Goal: Information Seeking & Learning: Learn about a topic

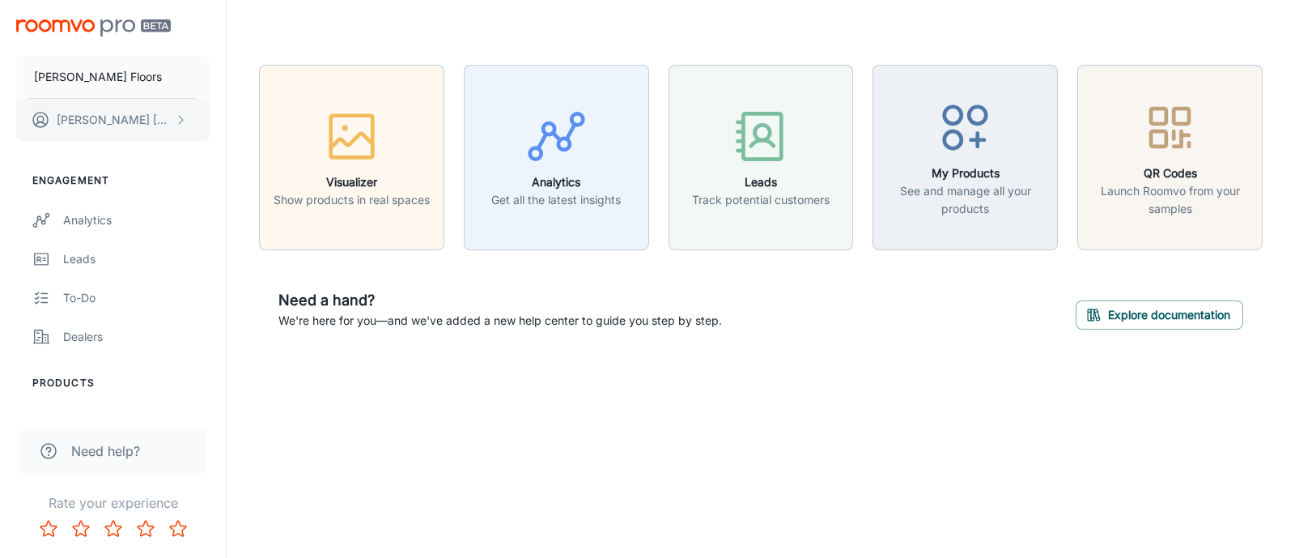
click at [171, 121] on button "[PERSON_NAME]" at bounding box center [112, 120] width 193 height 42
click at [96, 79] on div at bounding box center [647, 279] width 1295 height 558
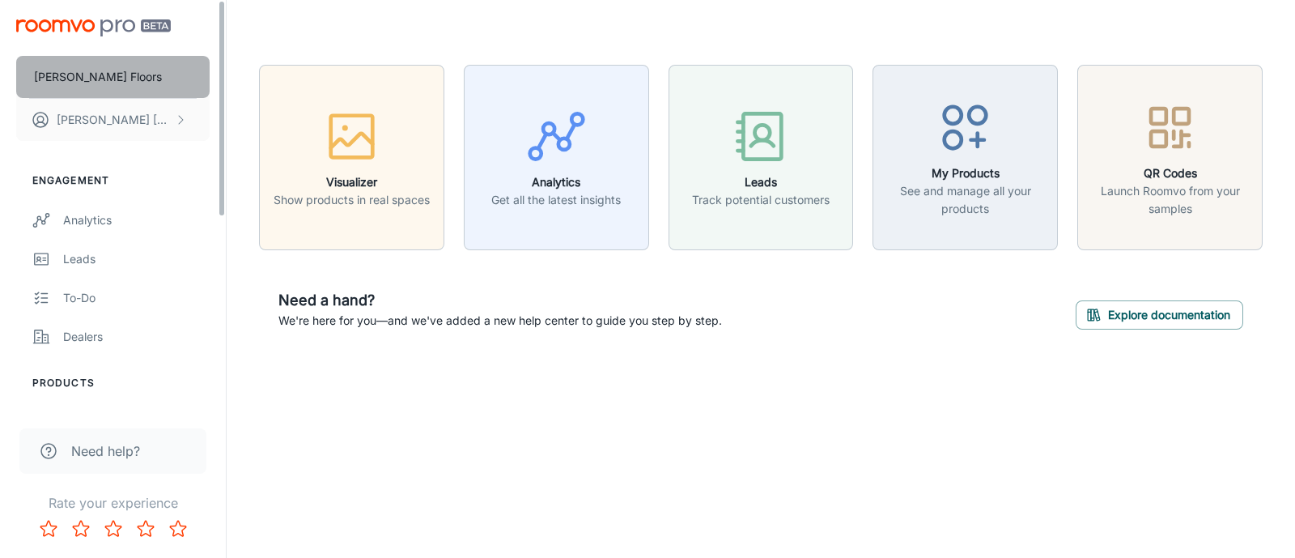
click at [176, 74] on button "[PERSON_NAME] Floors" at bounding box center [112, 77] width 193 height 42
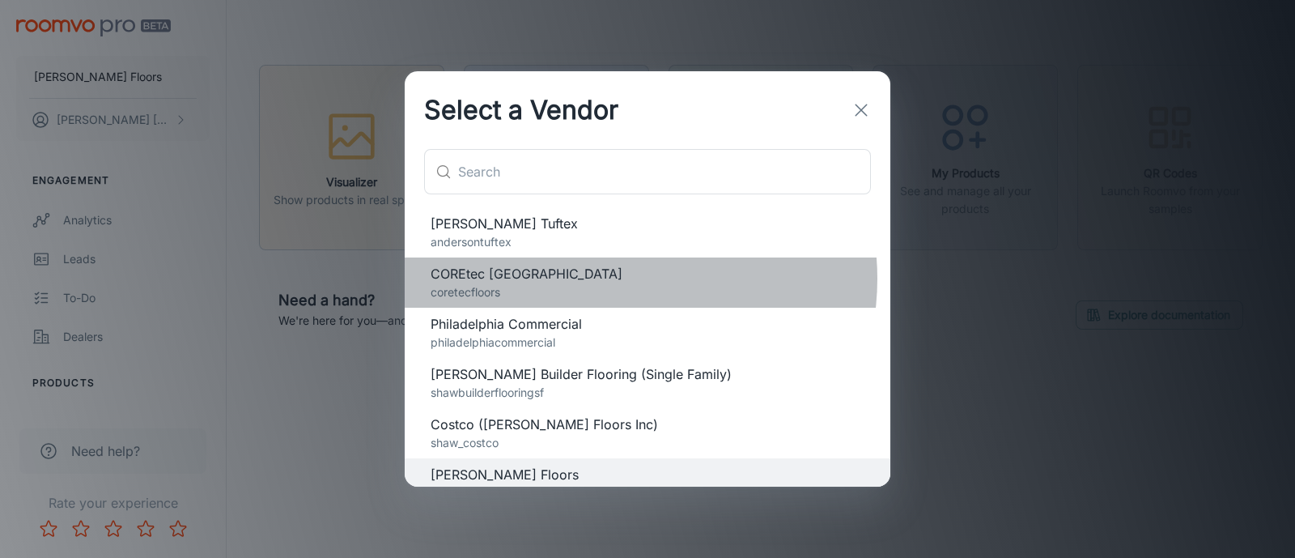
click at [612, 278] on span "COREtec [GEOGRAPHIC_DATA]" at bounding box center [648, 273] width 434 height 19
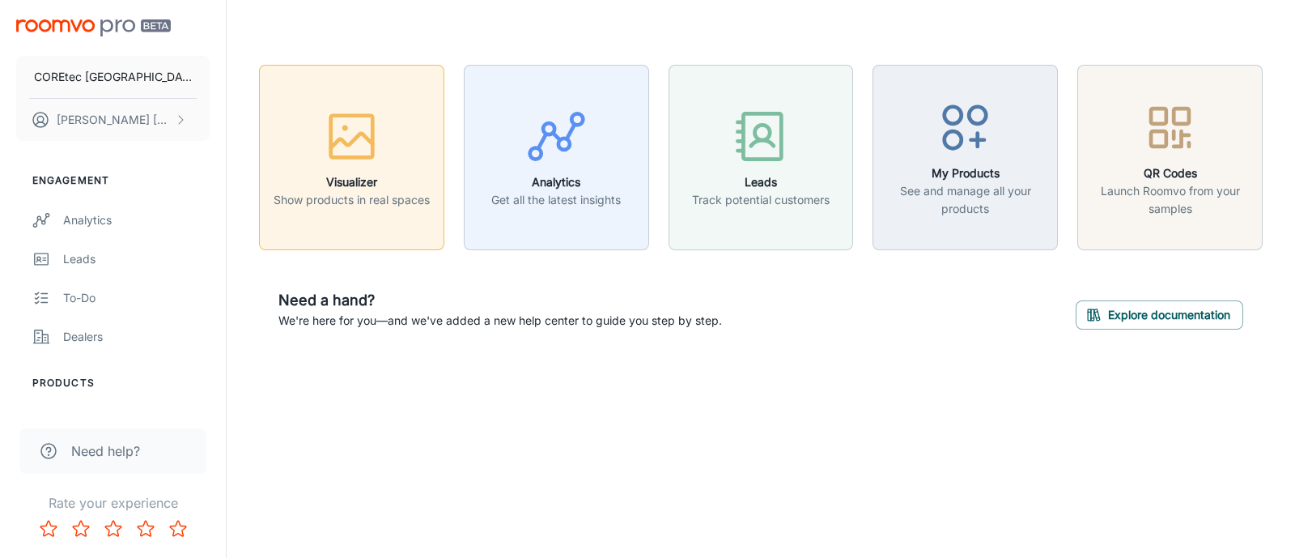
click at [353, 176] on h6 "Visualizer" at bounding box center [352, 182] width 156 height 18
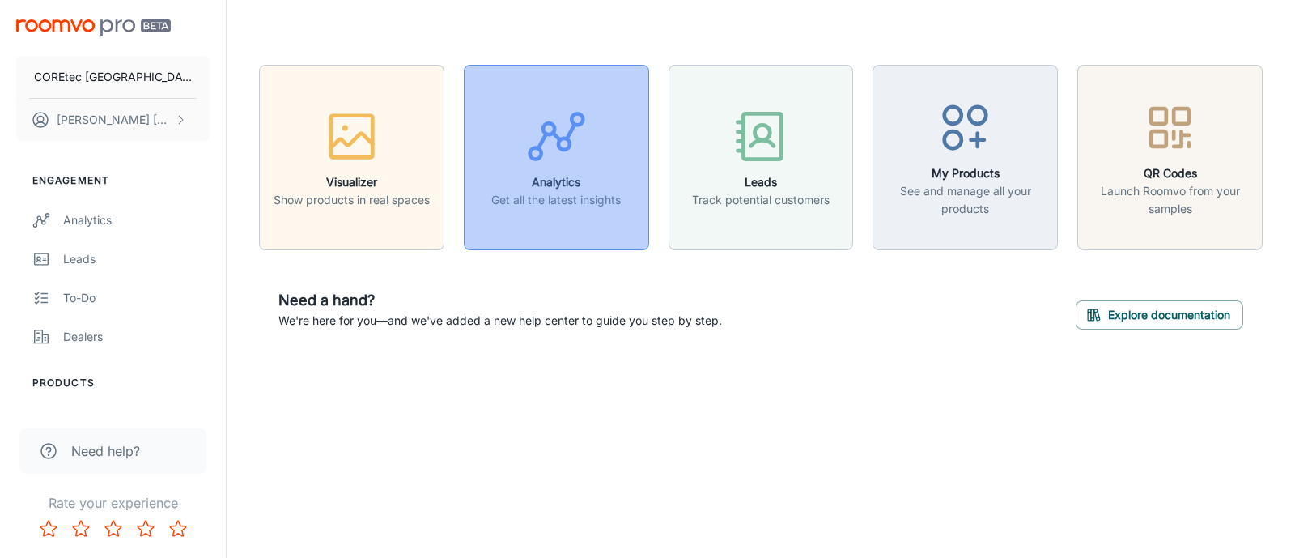
click at [571, 200] on p "Get all the latest insights" at bounding box center [555, 200] width 129 height 18
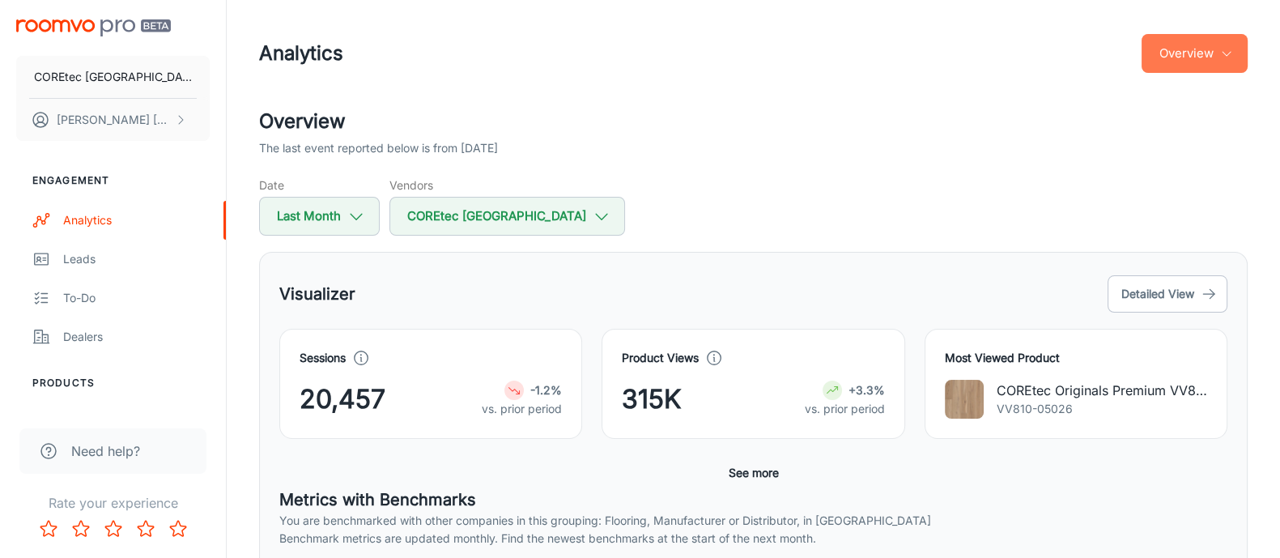
click at [1212, 57] on button "Overview" at bounding box center [1194, 53] width 106 height 39
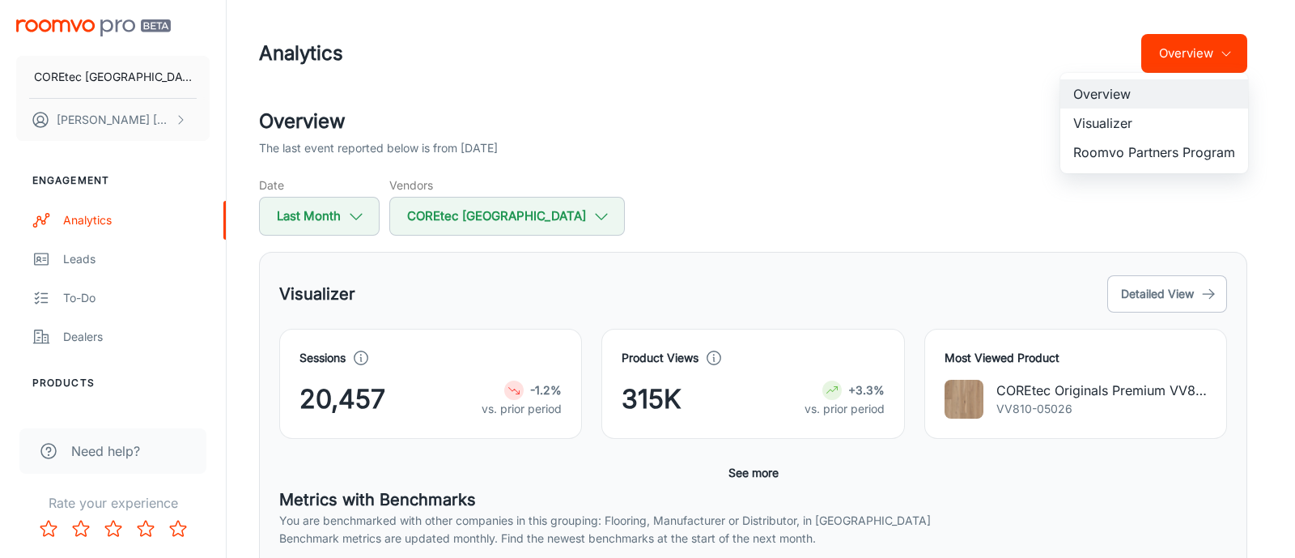
click at [1173, 131] on li "Visualizer" at bounding box center [1154, 122] width 188 height 29
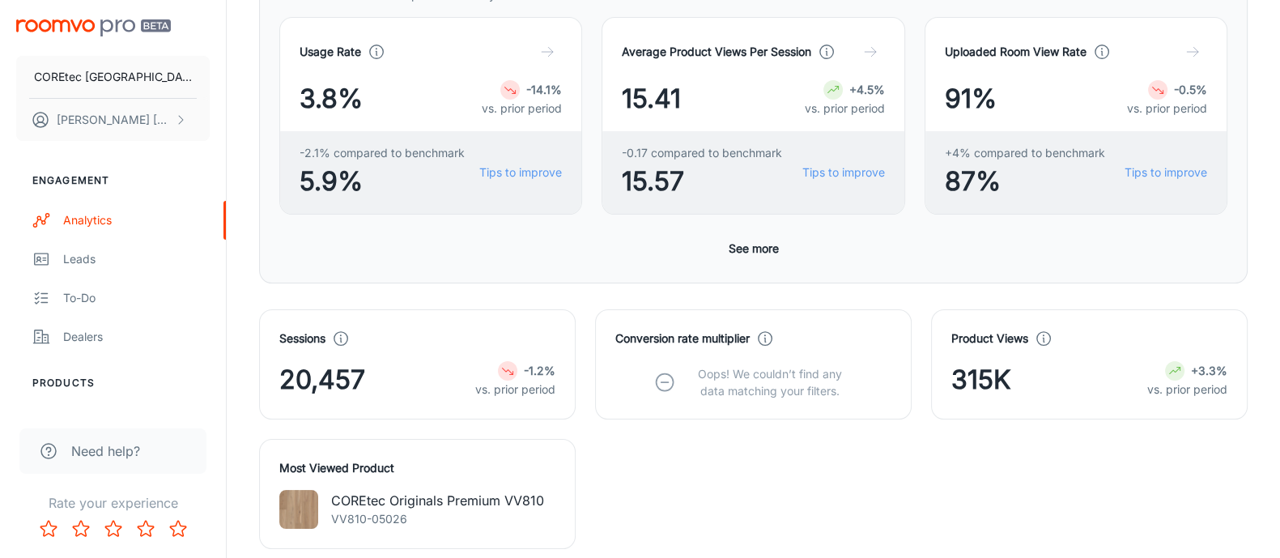
scroll to position [579, 0]
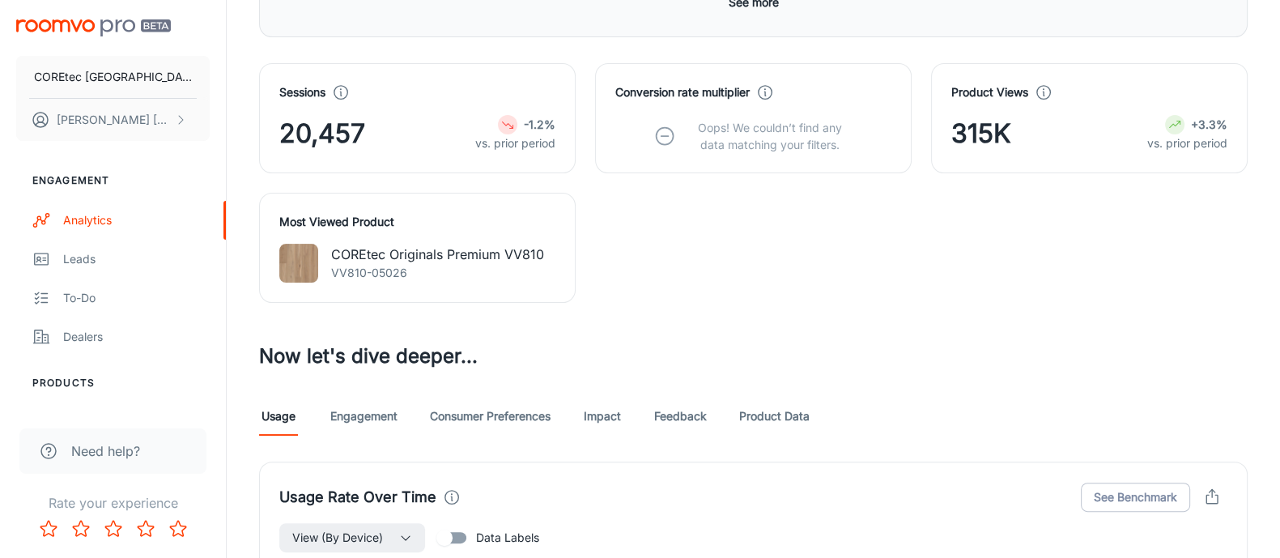
click at [597, 416] on link "Impact" at bounding box center [602, 416] width 39 height 39
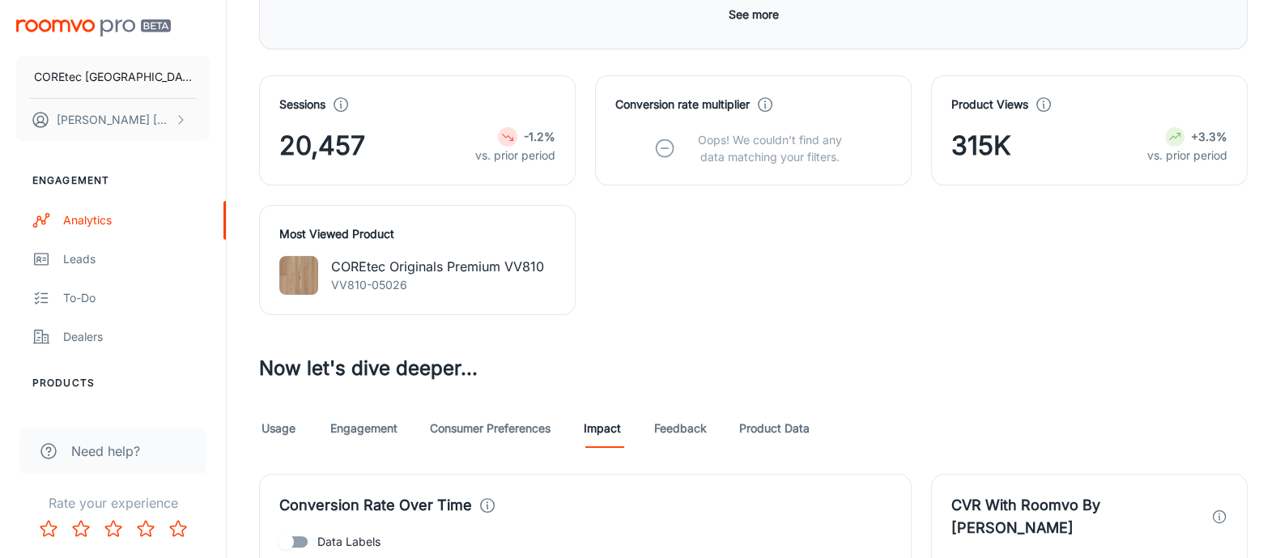
scroll to position [720, 0]
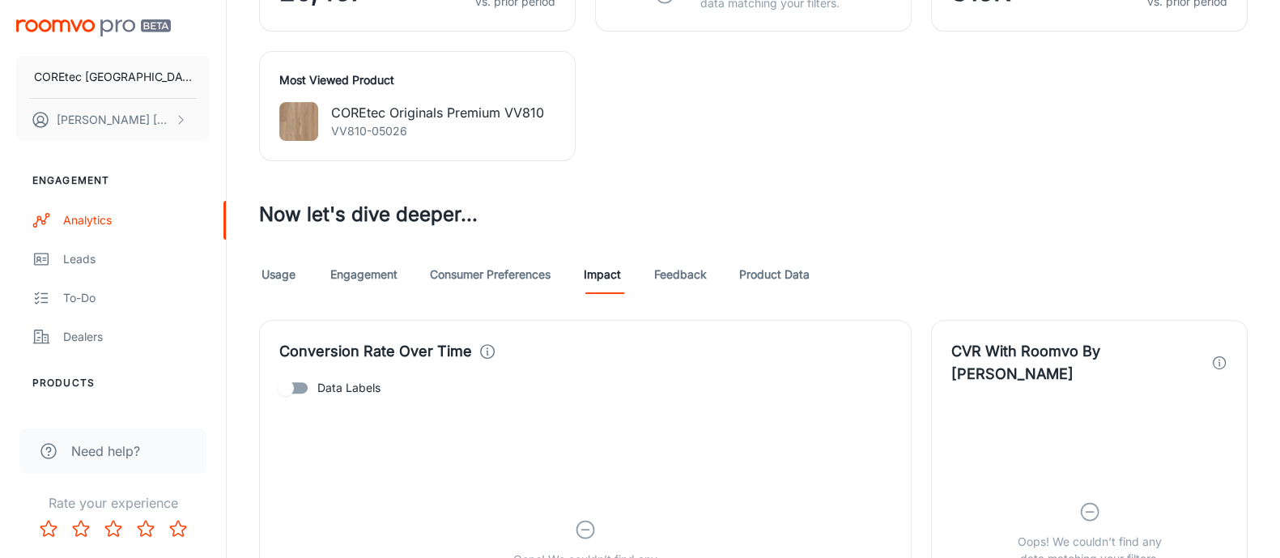
click at [494, 273] on link "Consumer Preferences" at bounding box center [490, 274] width 121 height 39
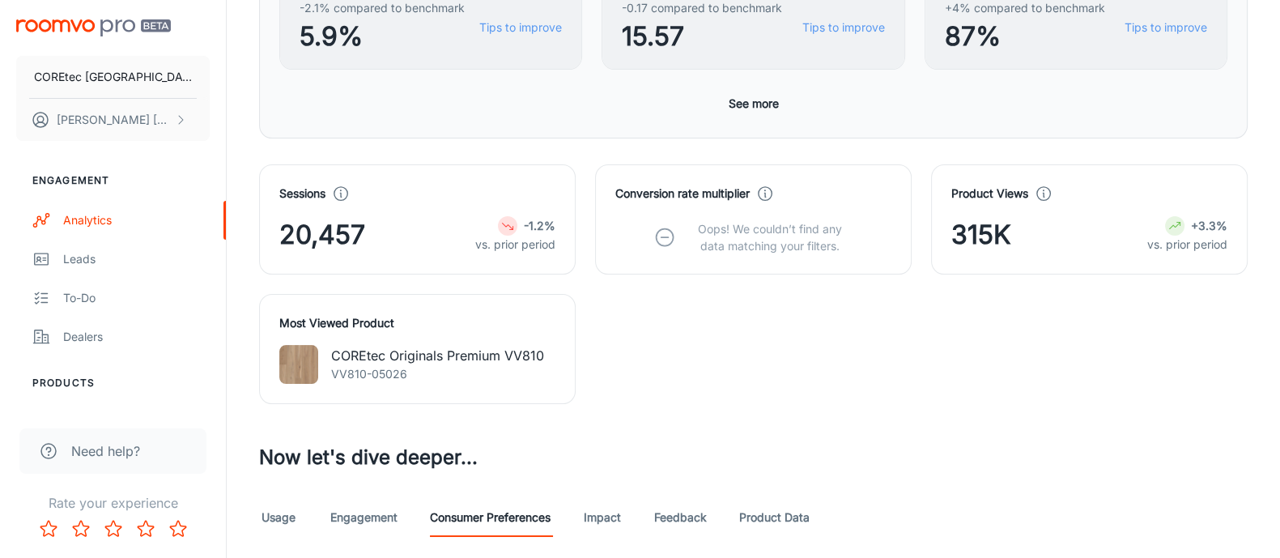
scroll to position [506, 0]
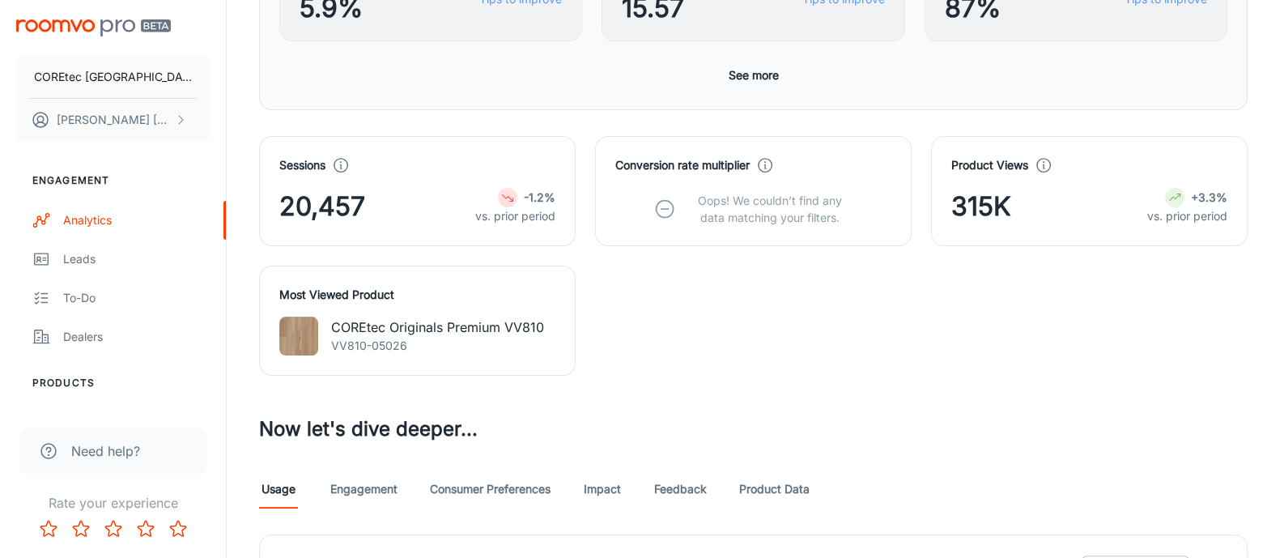
click at [728, 369] on div "Sessions 20,457 -1.2% vs. prior period Conversion rate multiplier Oops! We coul…" at bounding box center [744, 246] width 1008 height 259
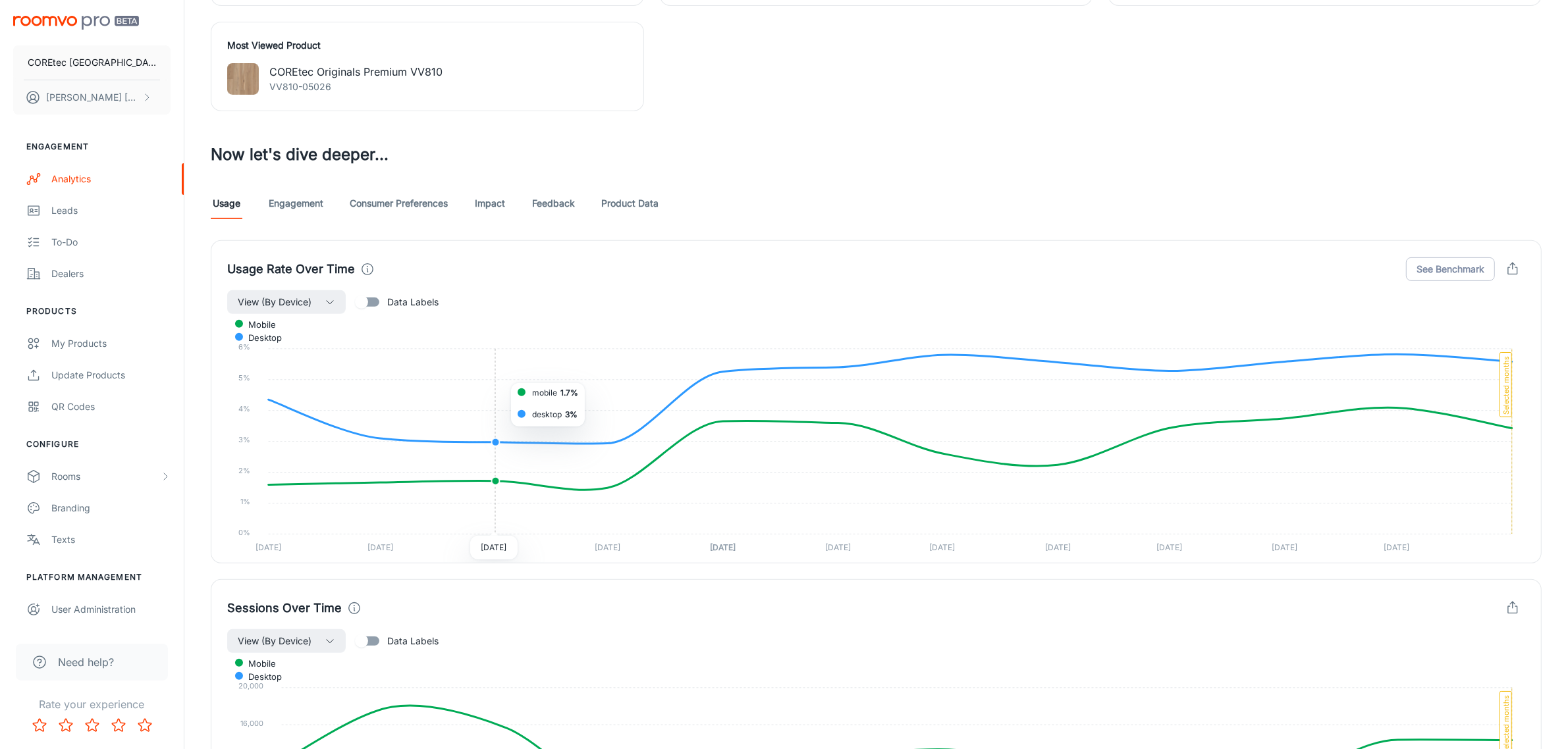
scroll to position [590, 0]
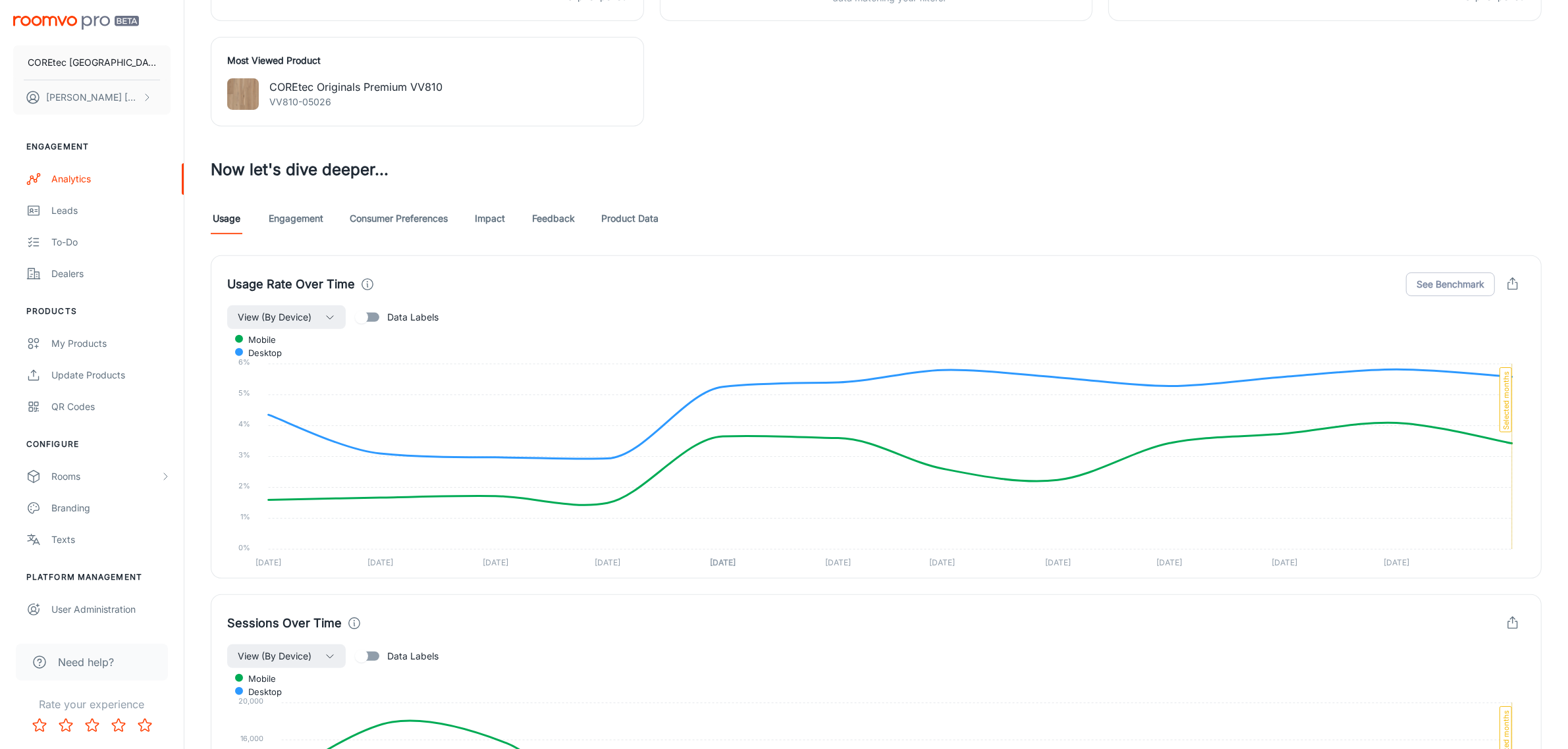
click at [312, 224] on link "Engagement" at bounding box center [295, 218] width 55 height 32
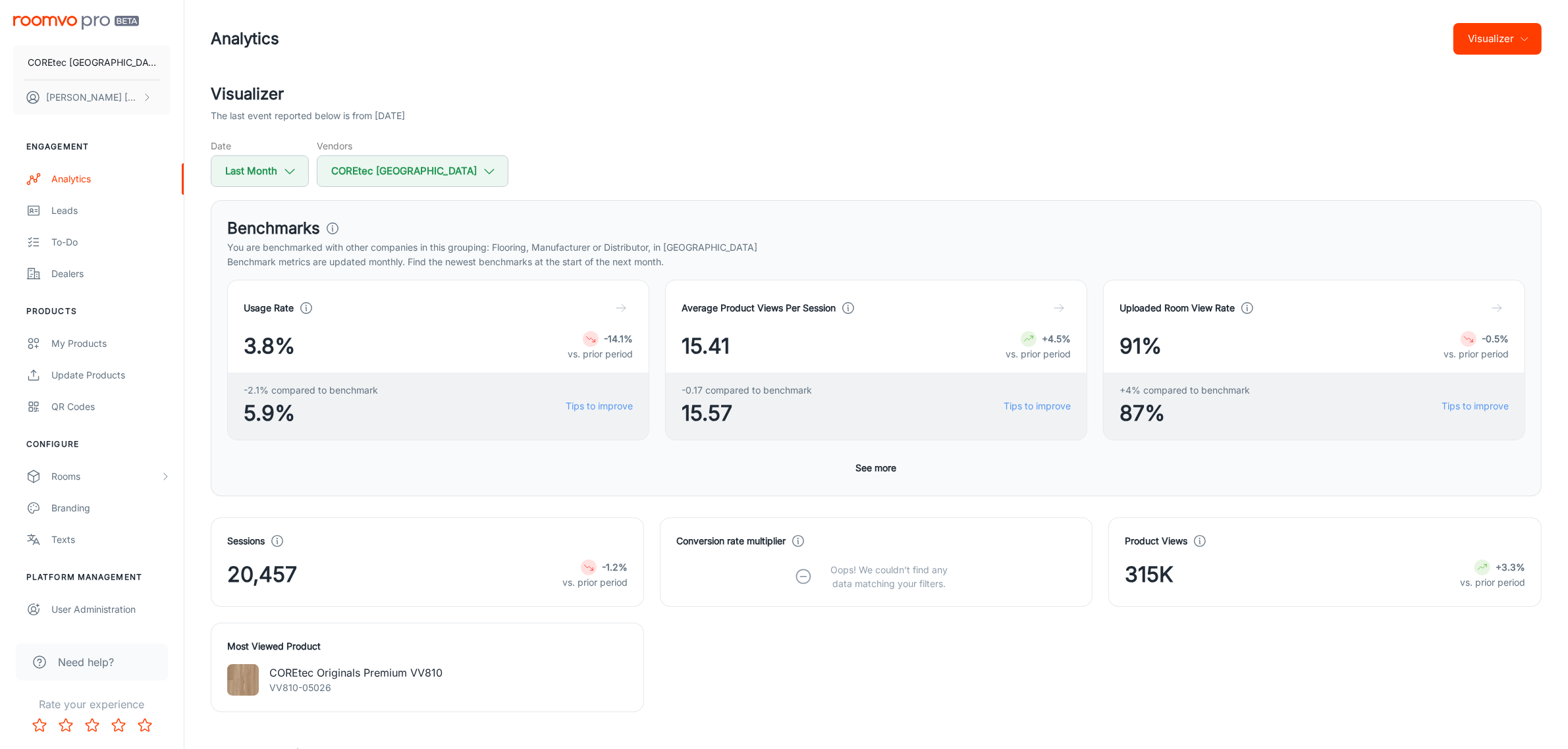
scroll to position [412, 0]
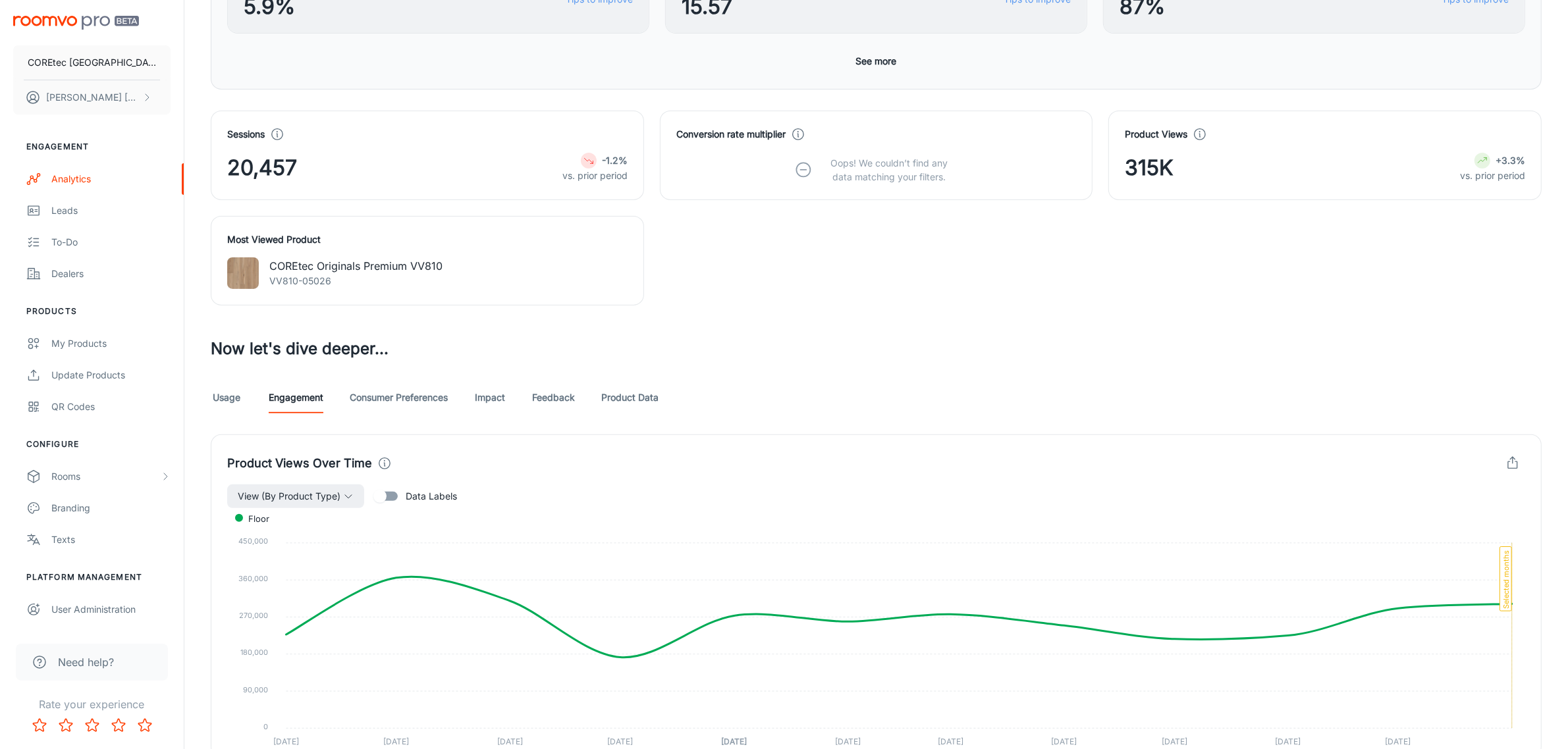
click at [396, 402] on link "Consumer Preferences" at bounding box center [399, 397] width 98 height 32
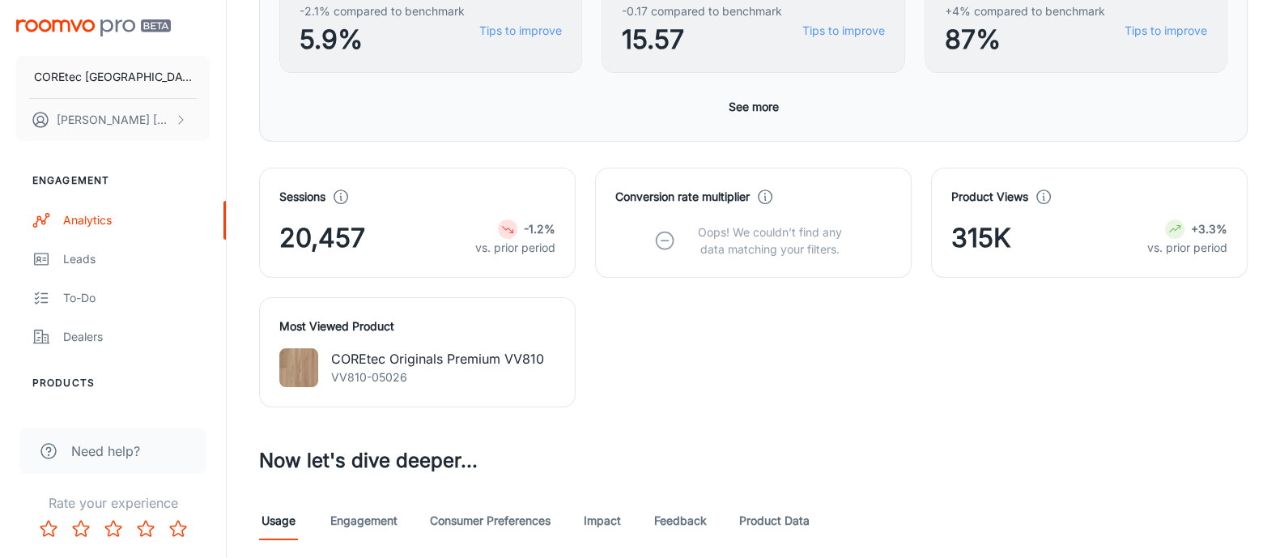
scroll to position [882, 0]
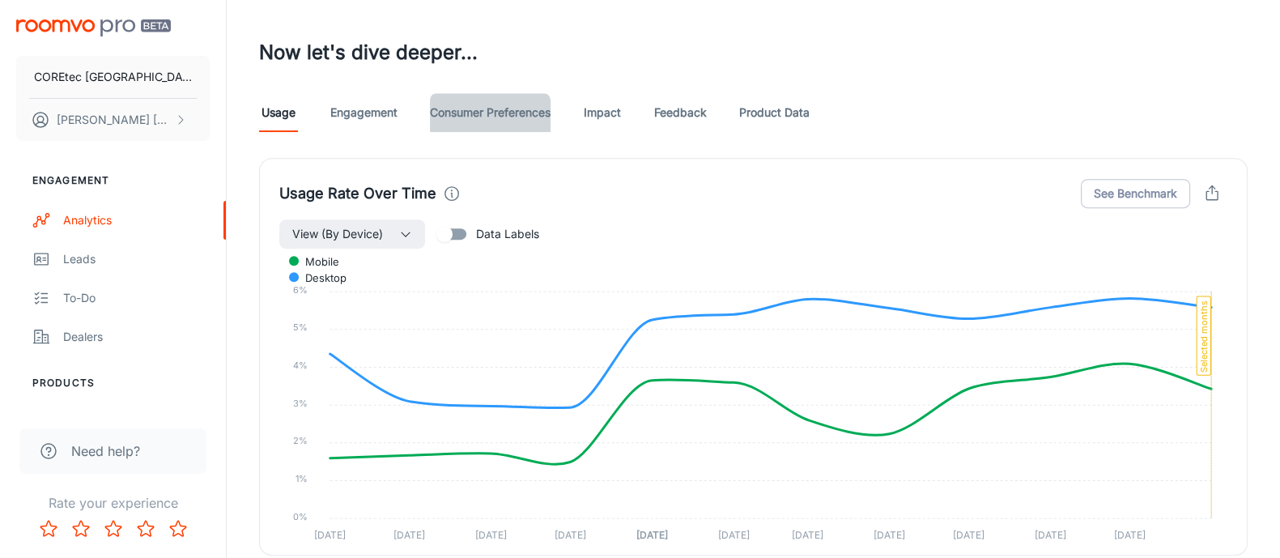
click at [491, 110] on link "Consumer Preferences" at bounding box center [490, 112] width 121 height 39
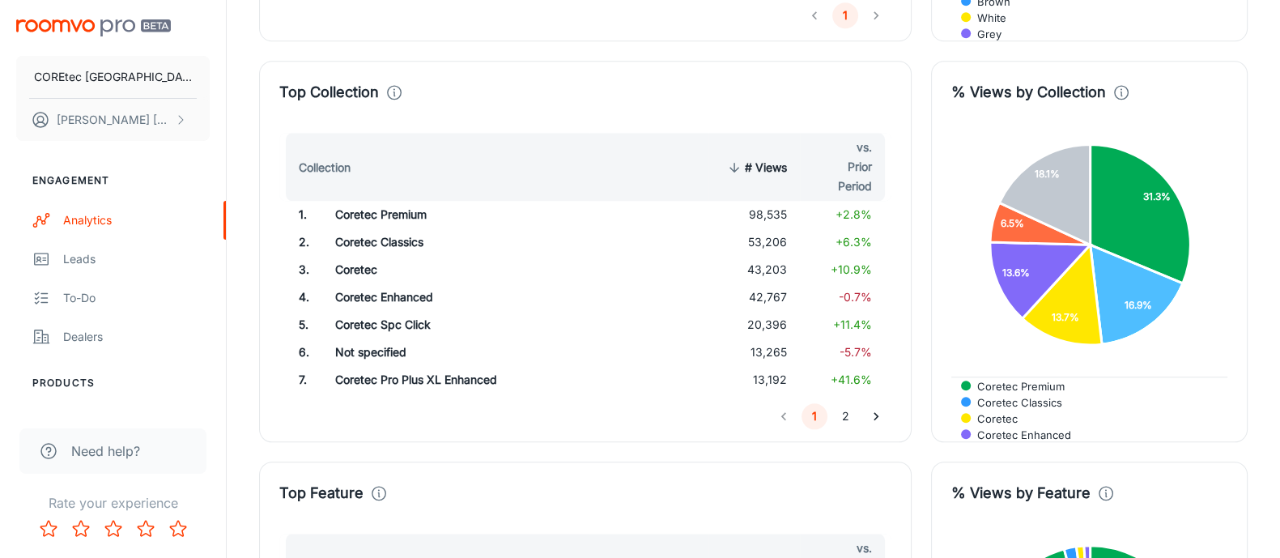
scroll to position [2428, 0]
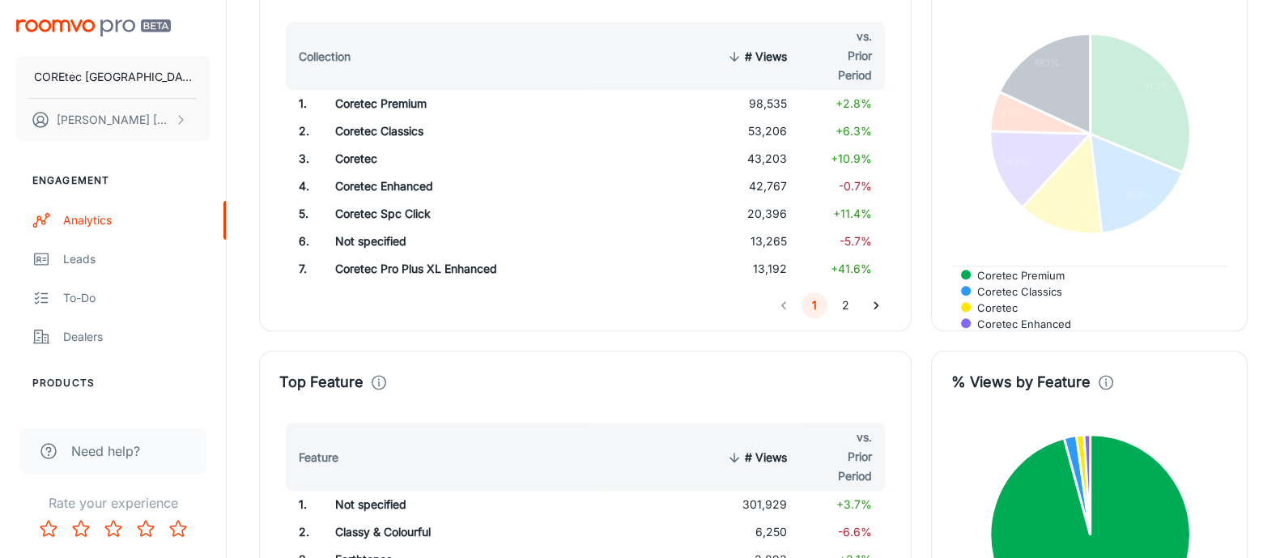
click at [1020, 349] on span "7 others" at bounding box center [992, 356] width 55 height 15
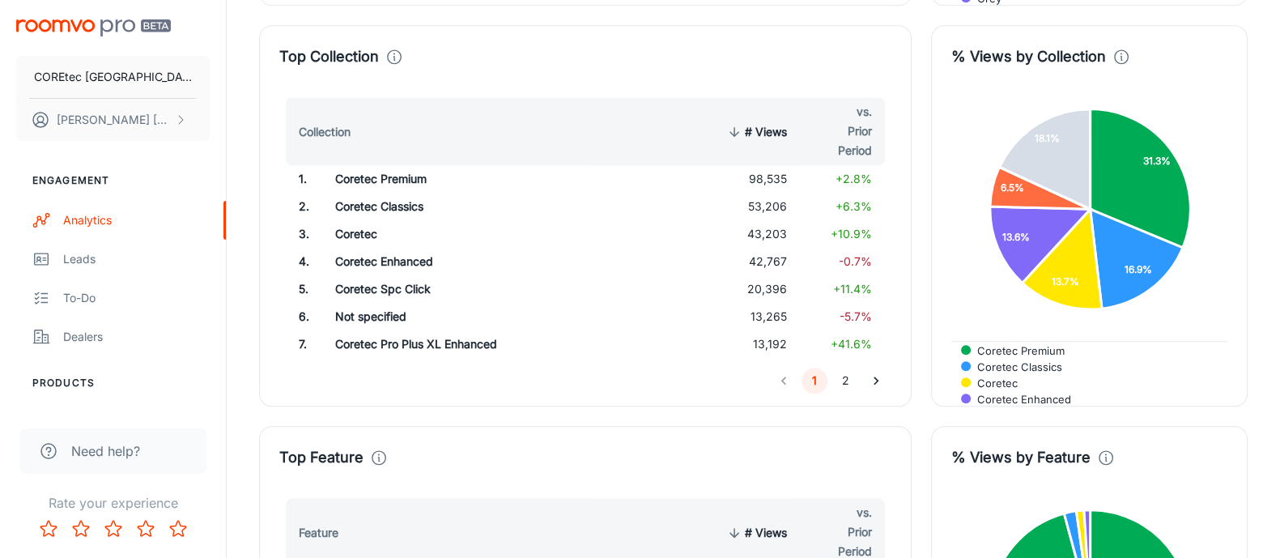
scroll to position [2327, 0]
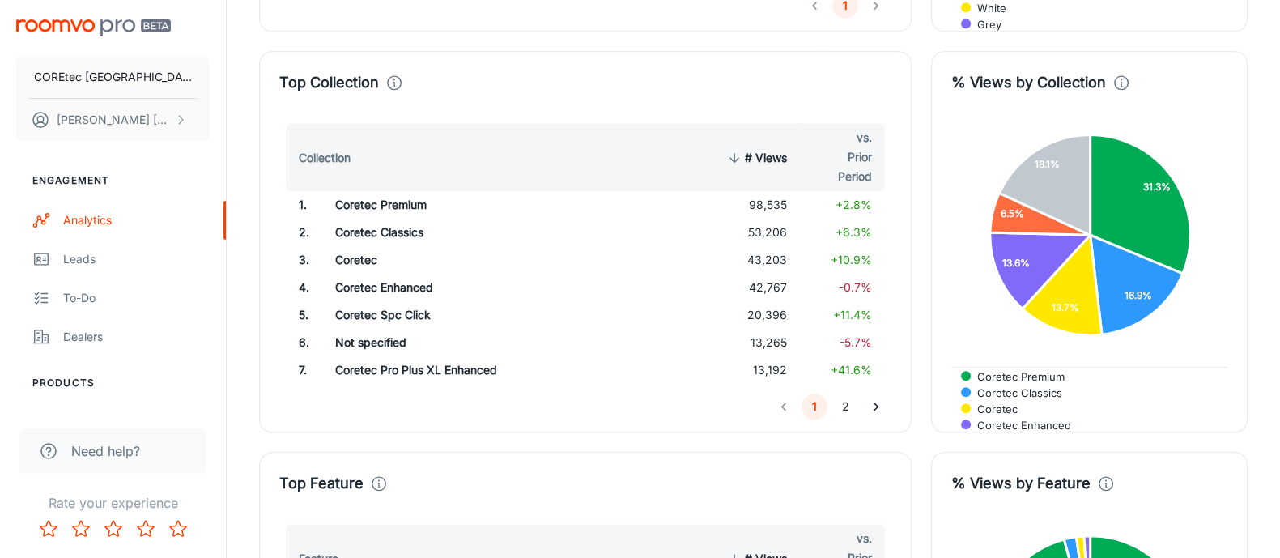
click at [1063, 71] on h4 "% Views by Collection" at bounding box center [1028, 82] width 155 height 23
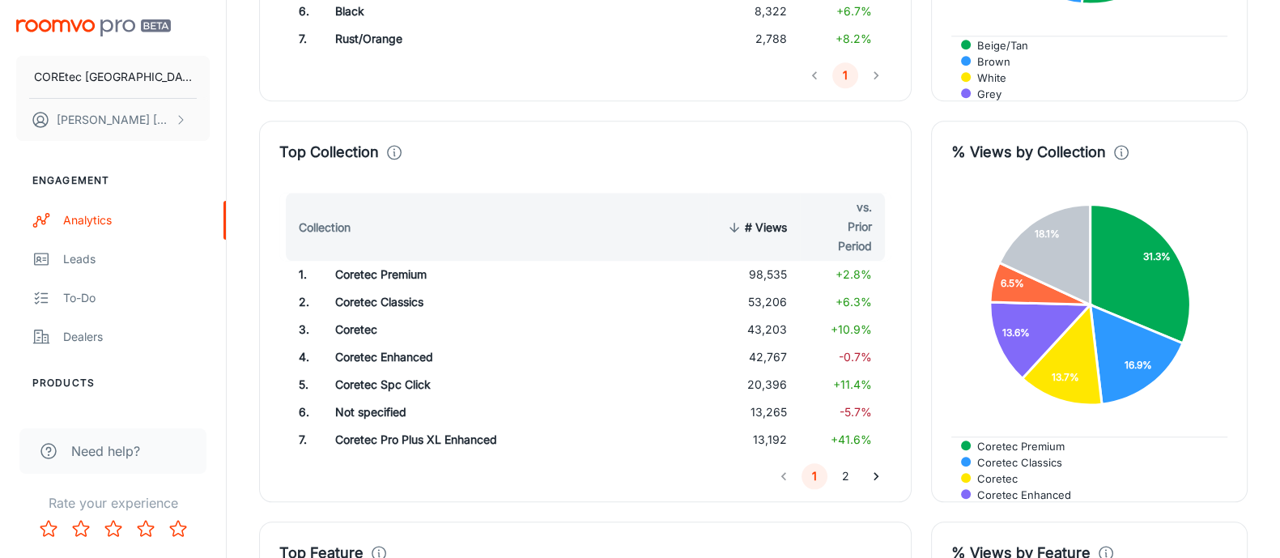
scroll to position [2298, 0]
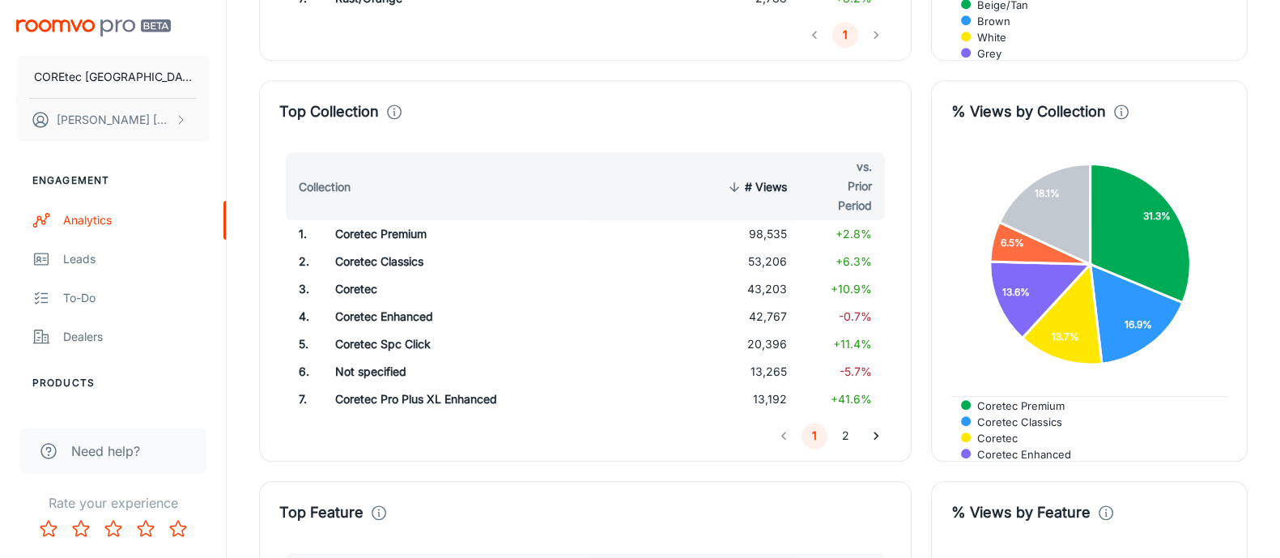
click at [854, 431] on button "2" at bounding box center [845, 435] width 26 height 26
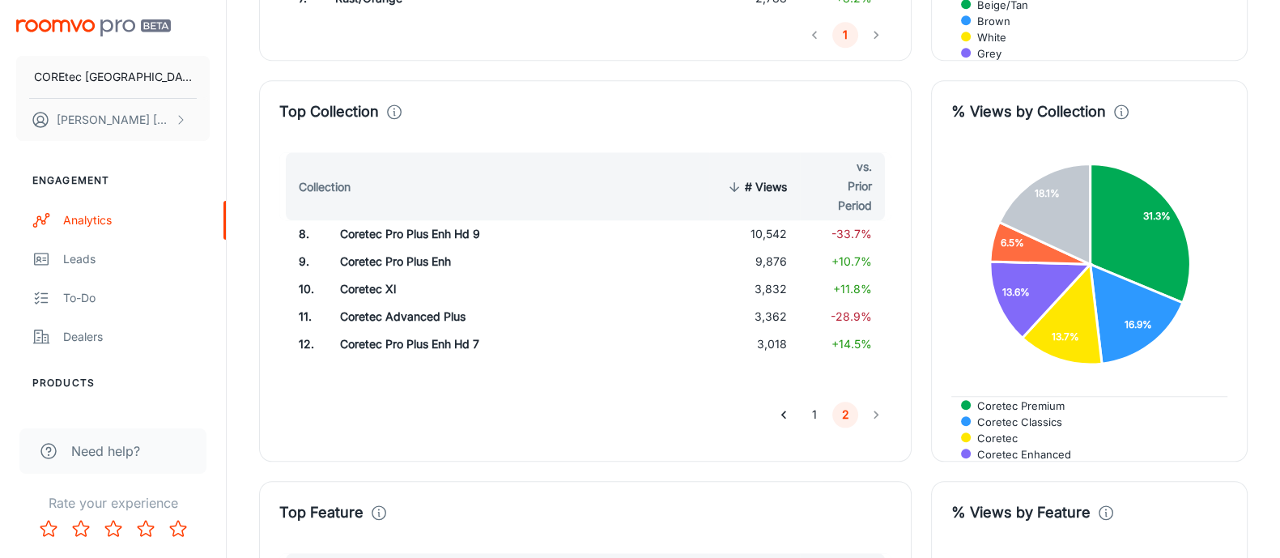
click at [813, 407] on button "1" at bounding box center [814, 414] width 26 height 26
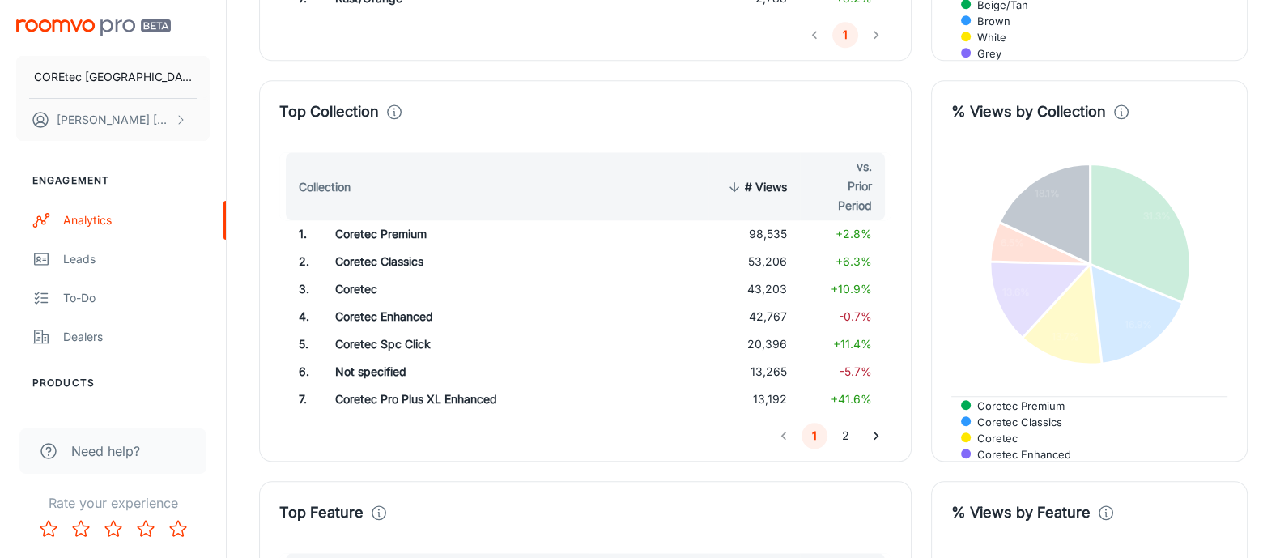
click at [1020, 479] on span "7 others" at bounding box center [992, 486] width 55 height 15
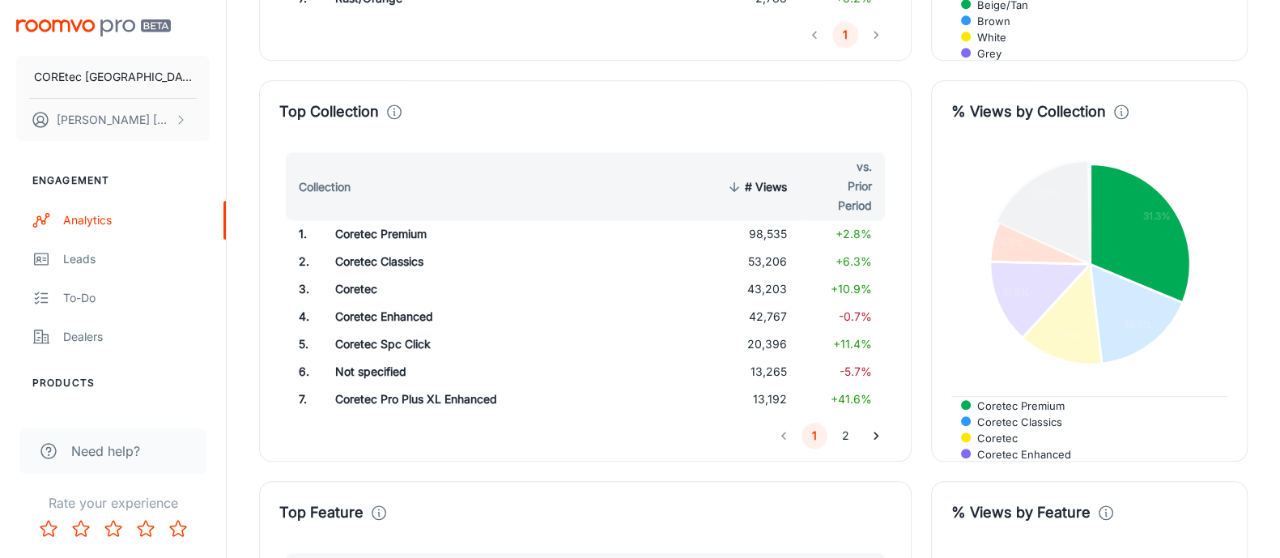
click at [1048, 401] on span "Coretec Premium" at bounding box center [1015, 405] width 100 height 15
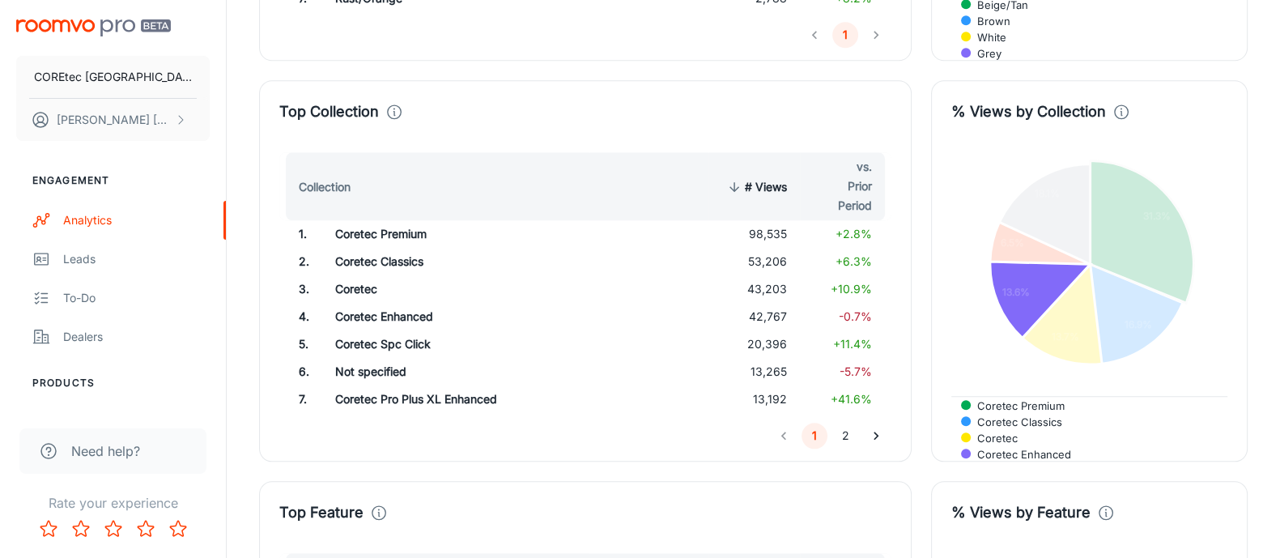
click at [1071, 447] on span "Coretec Enhanced" at bounding box center [1018, 454] width 106 height 15
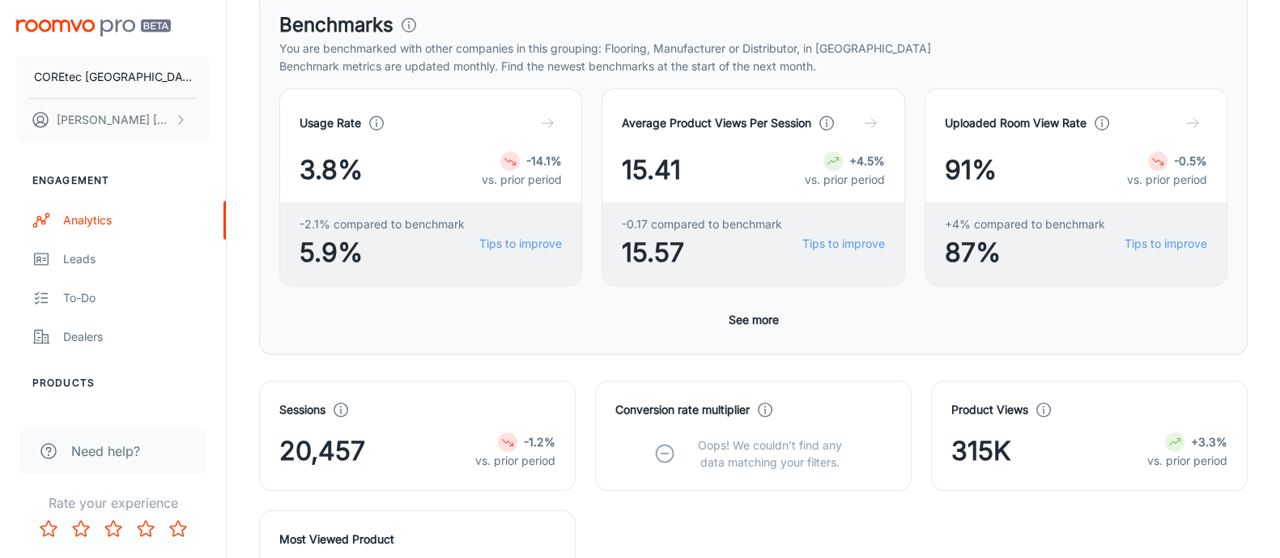
scroll to position [506, 0]
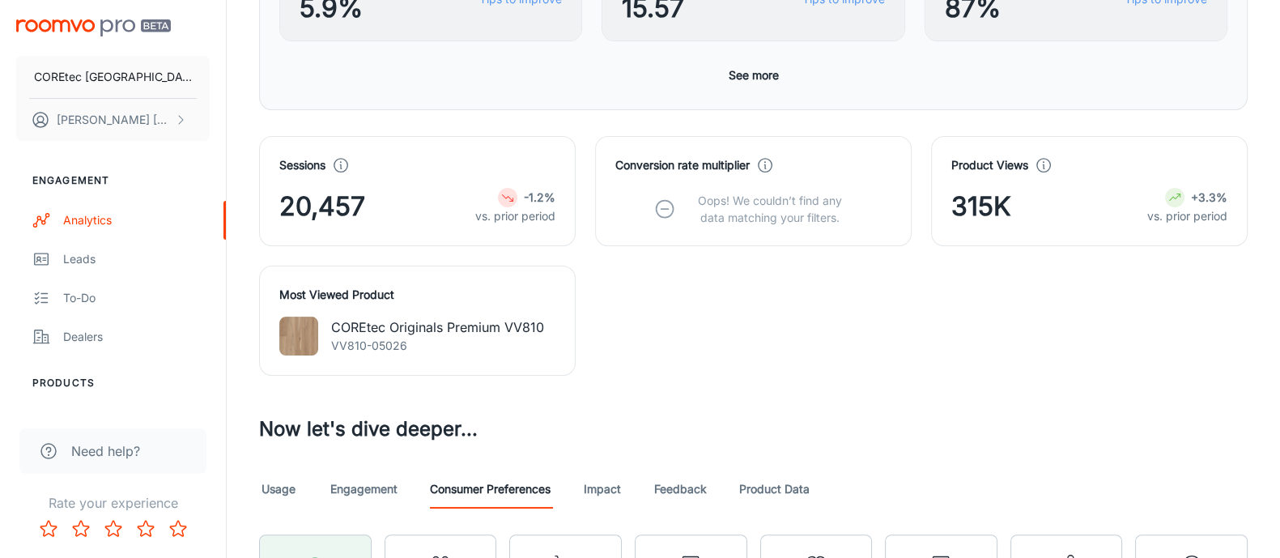
click at [283, 495] on link "Usage" at bounding box center [278, 488] width 39 height 39
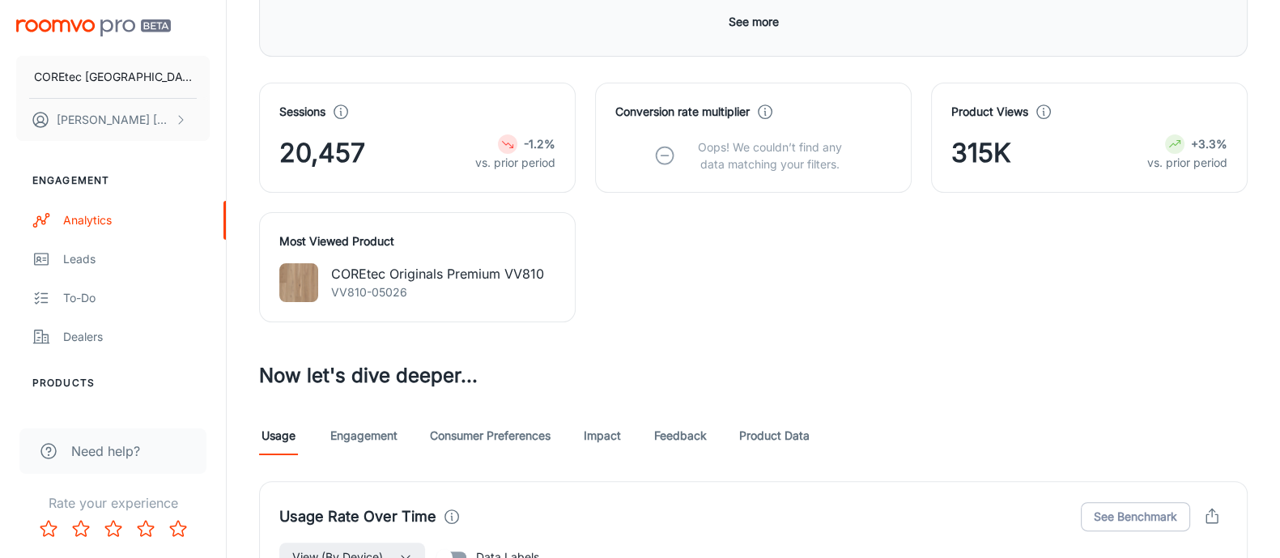
scroll to position [707, 0]
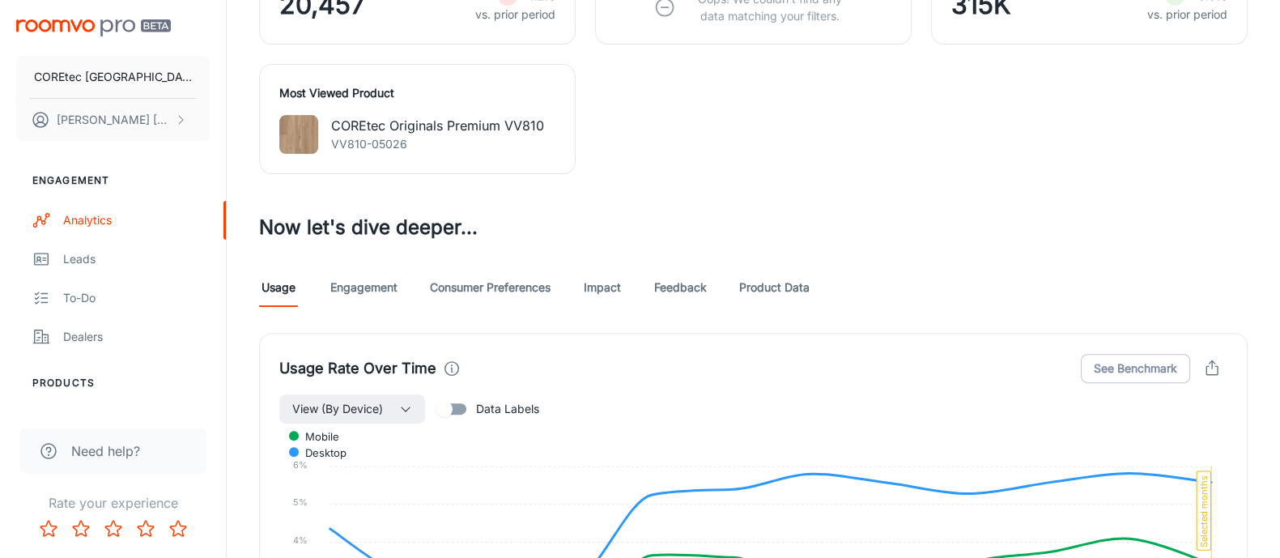
click at [484, 289] on link "Consumer Preferences" at bounding box center [490, 287] width 121 height 39
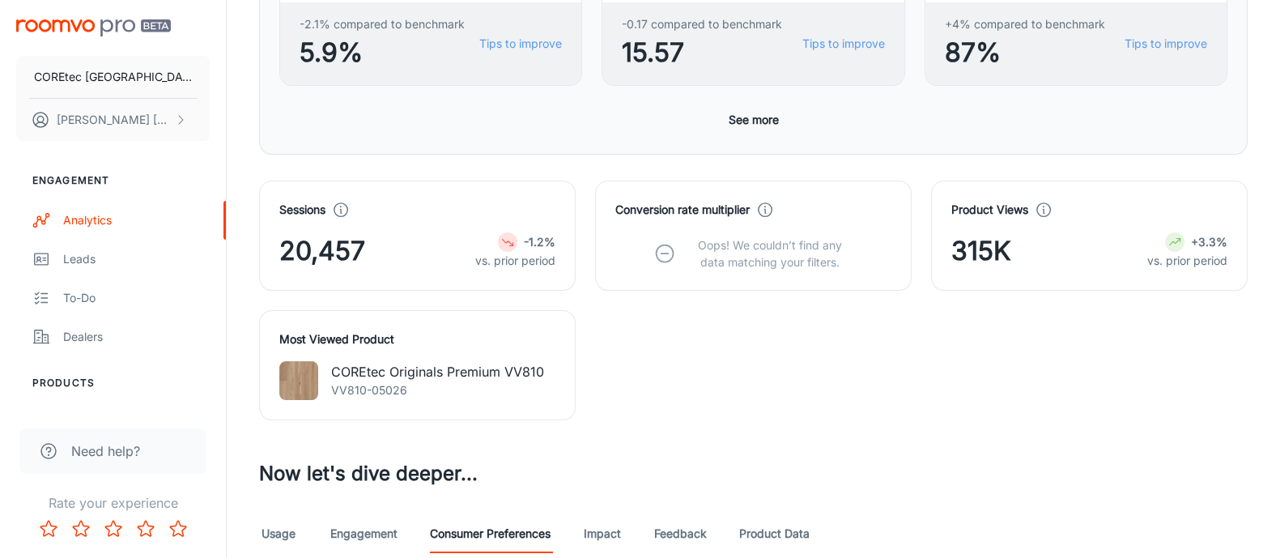
scroll to position [506, 0]
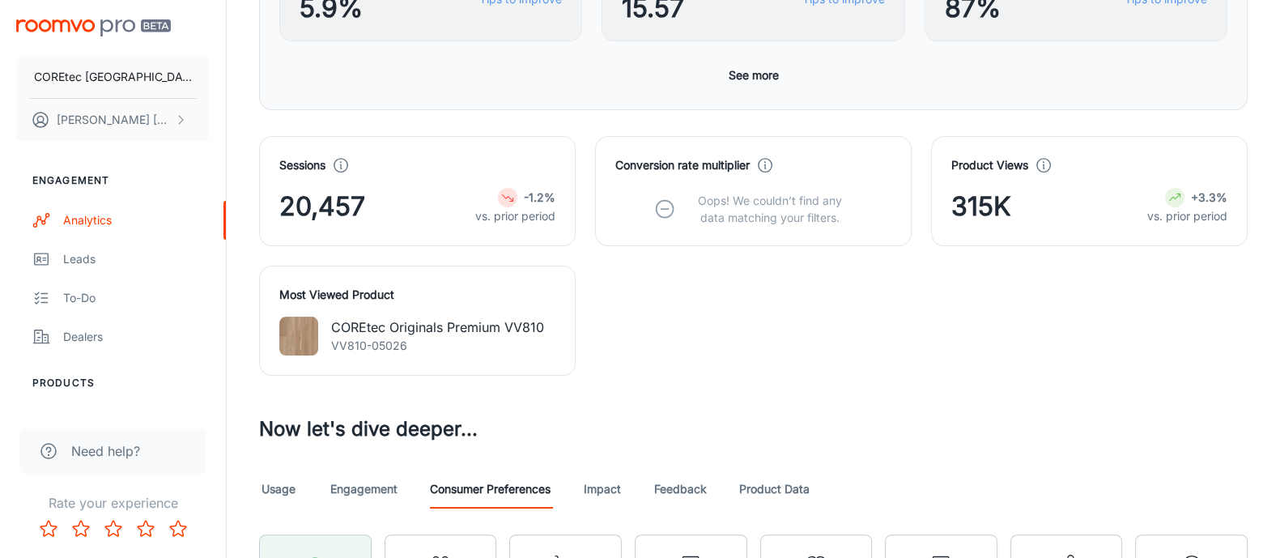
click at [459, 333] on p "COREtec Originals Premium VV810" at bounding box center [437, 326] width 213 height 19
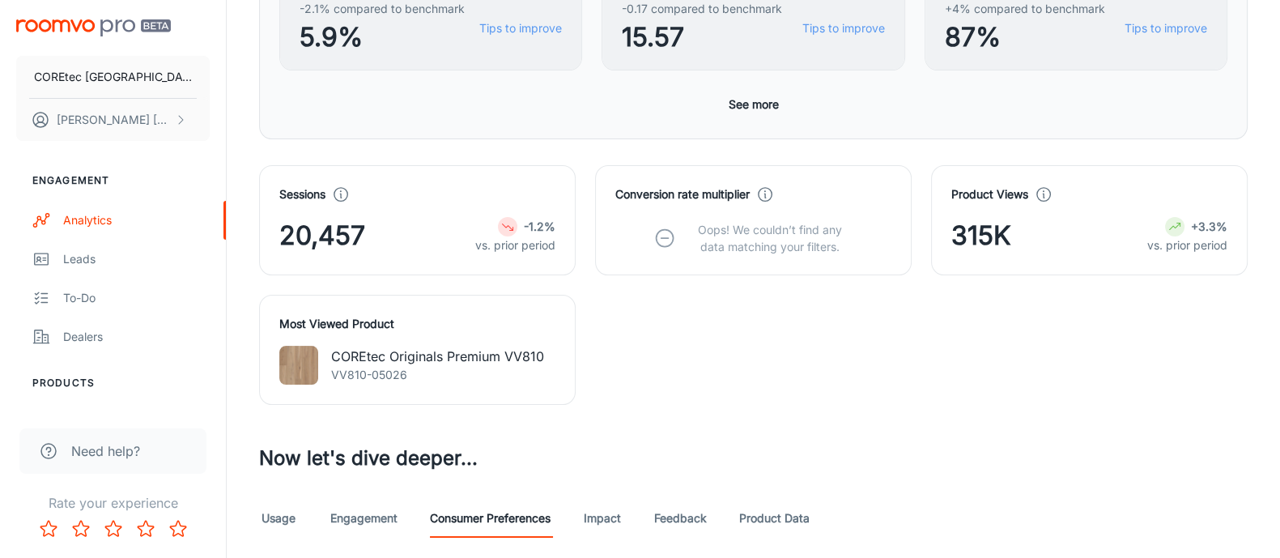
scroll to position [679, 0]
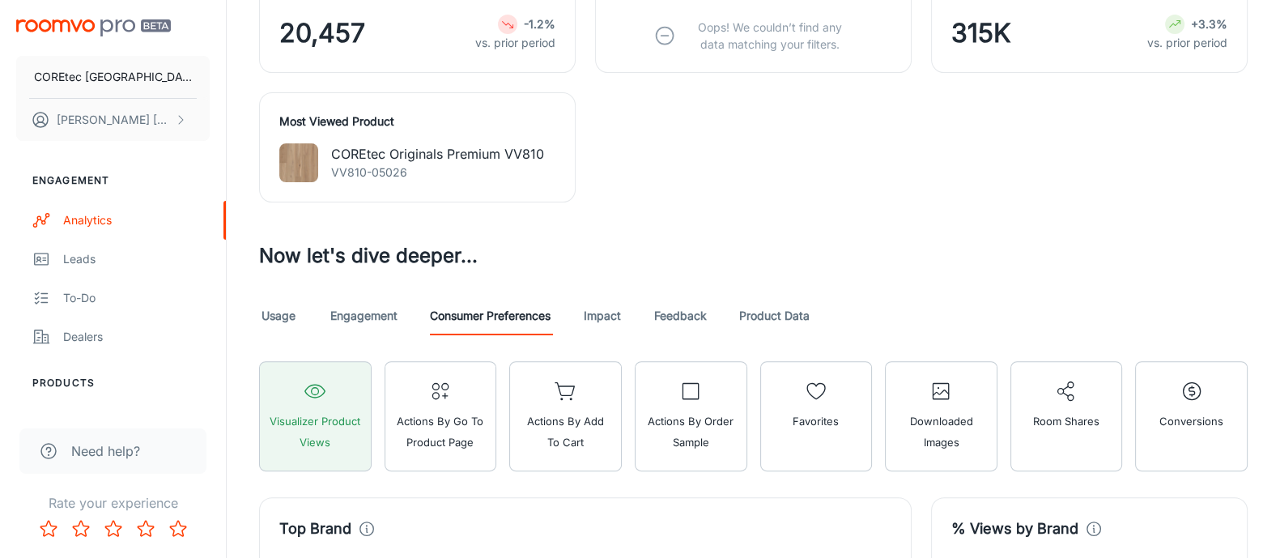
click at [777, 318] on link "Product Data" at bounding box center [774, 315] width 70 height 39
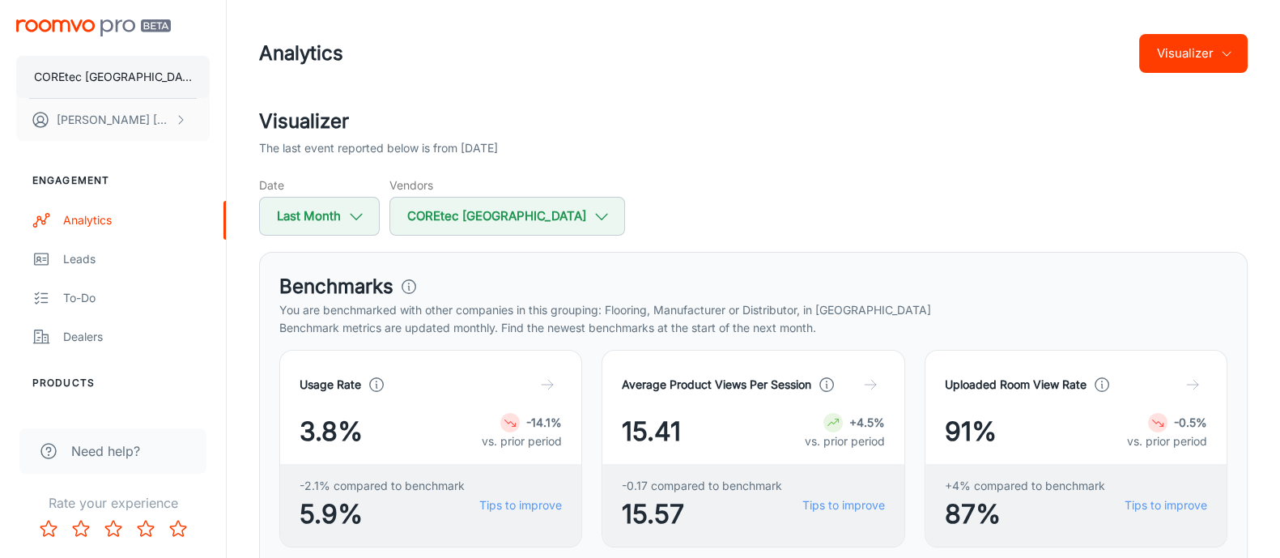
click at [174, 72] on button "COREtec [GEOGRAPHIC_DATA]" at bounding box center [112, 77] width 193 height 42
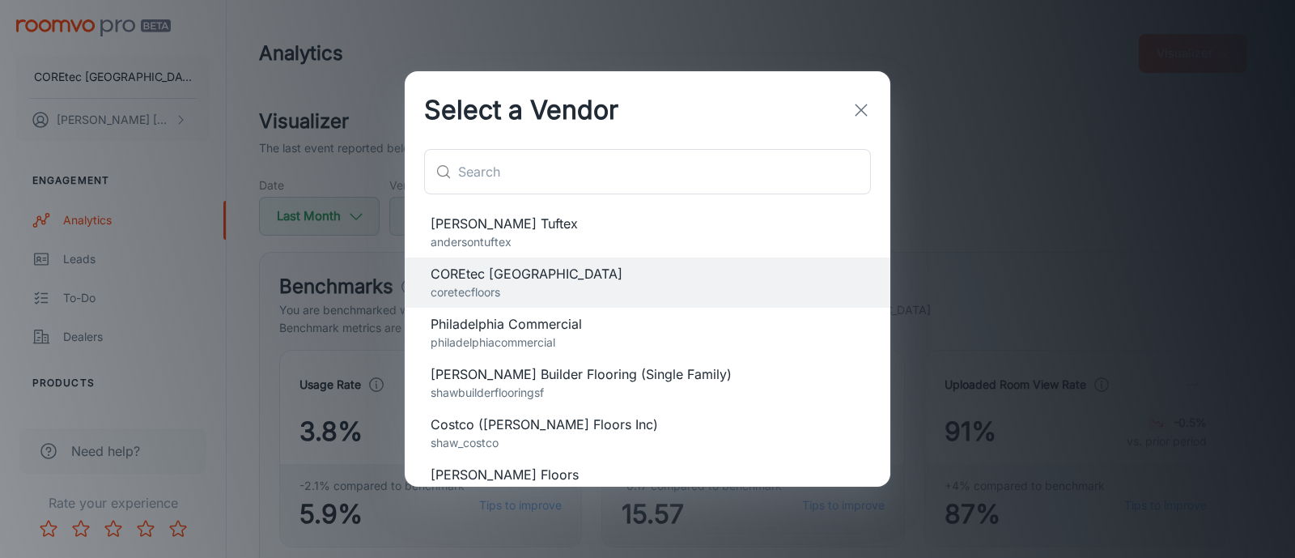
click at [555, 233] on p "andersontuftex" at bounding box center [648, 242] width 434 height 18
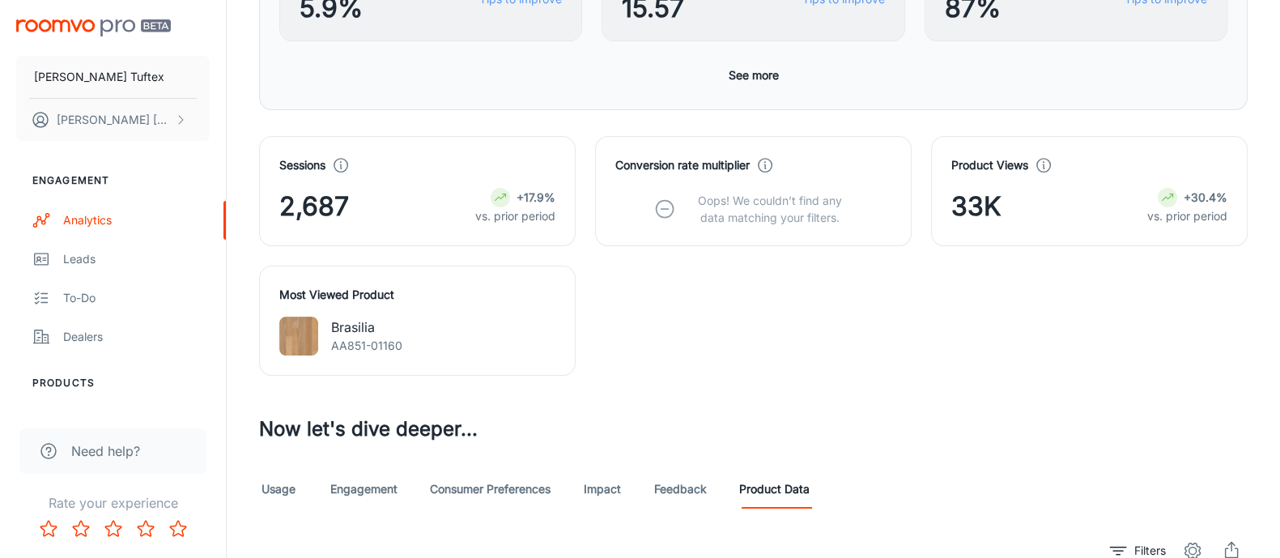
scroll to position [607, 0]
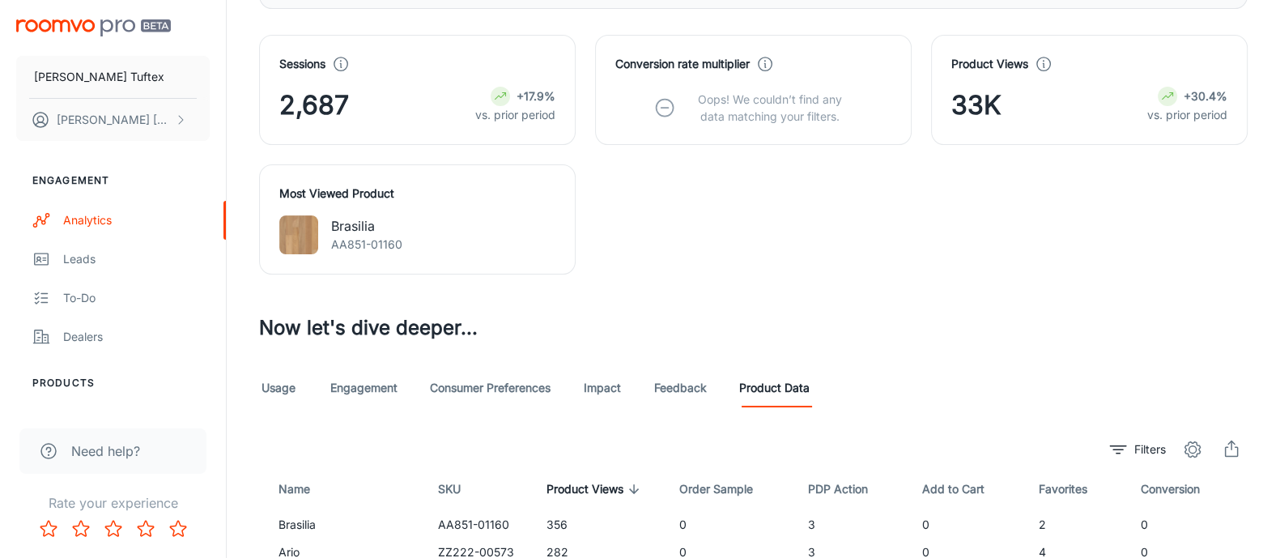
click at [613, 385] on link "Impact" at bounding box center [602, 387] width 39 height 39
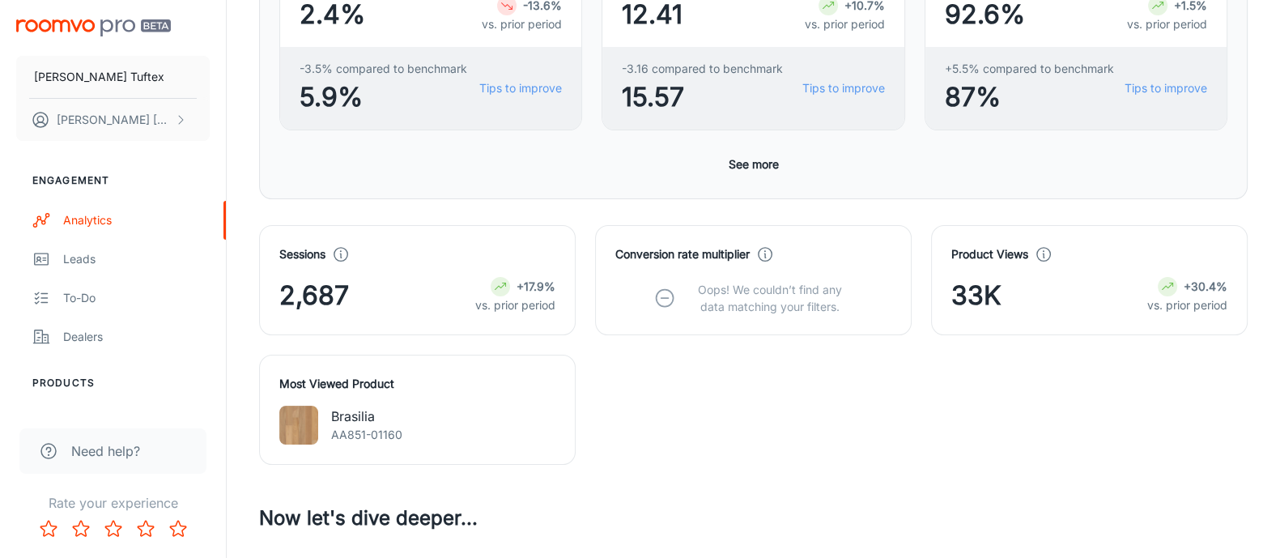
scroll to position [720, 0]
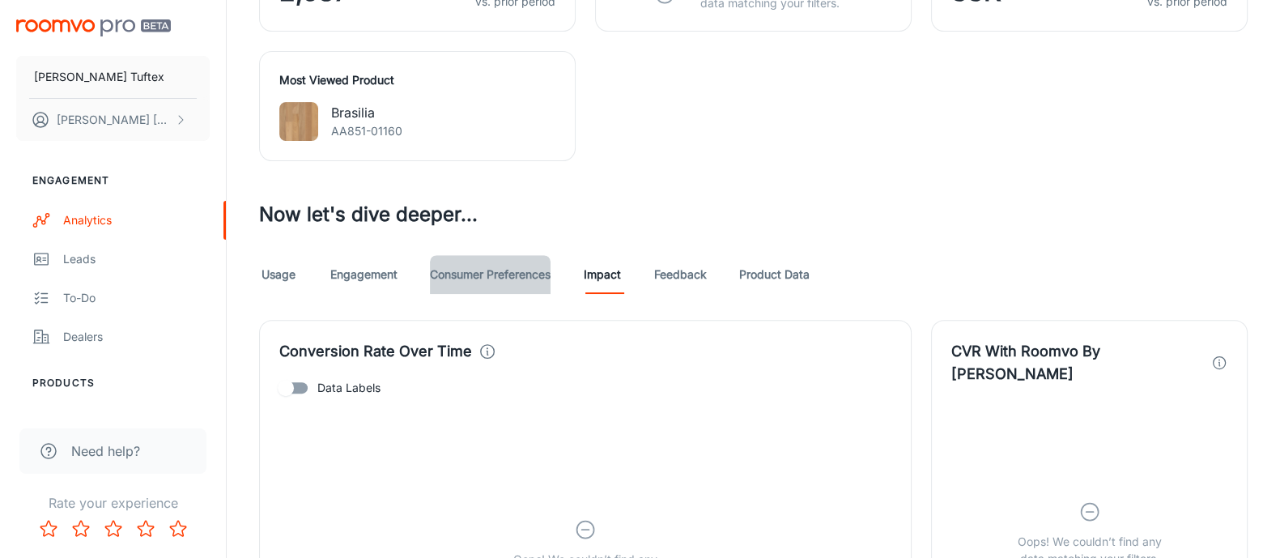
click at [507, 283] on link "Consumer Preferences" at bounding box center [490, 274] width 121 height 39
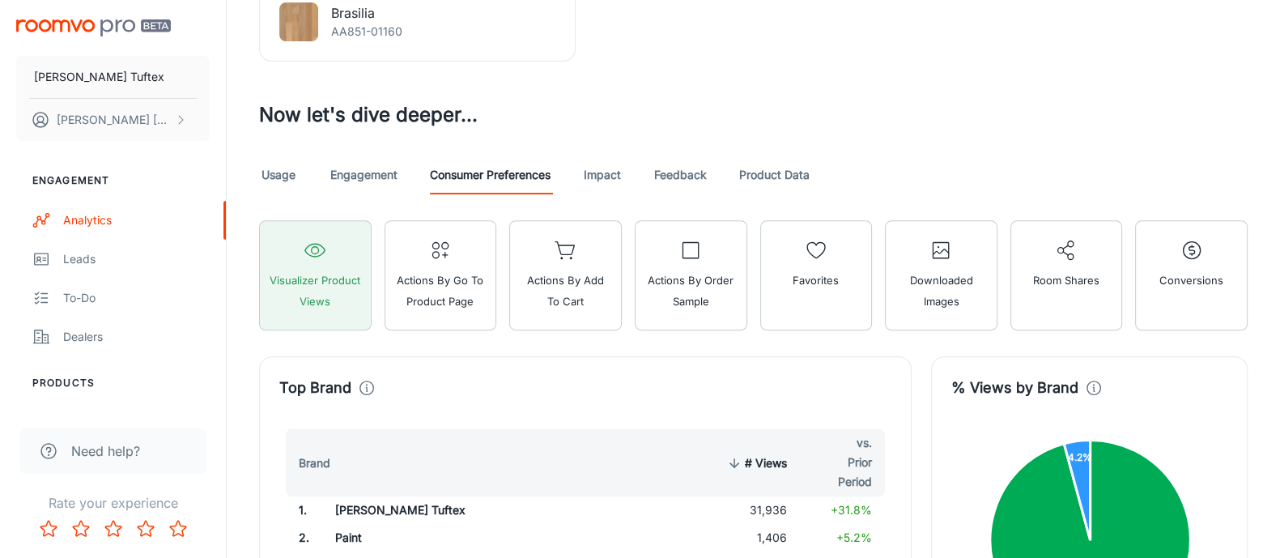
scroll to position [775, 0]
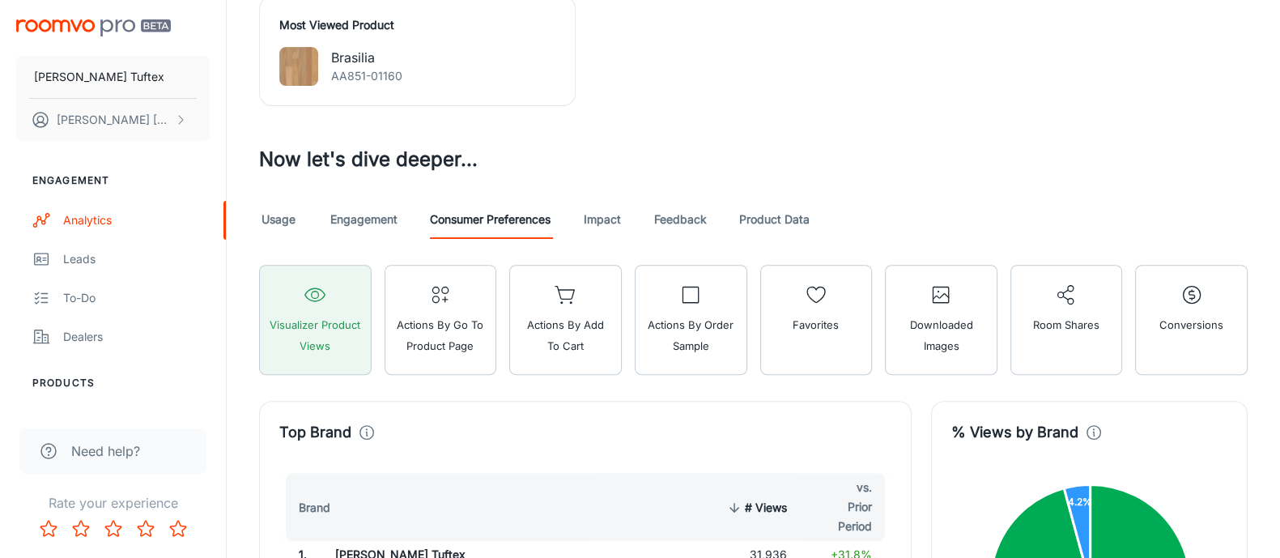
click at [607, 220] on link "Impact" at bounding box center [602, 219] width 39 height 39
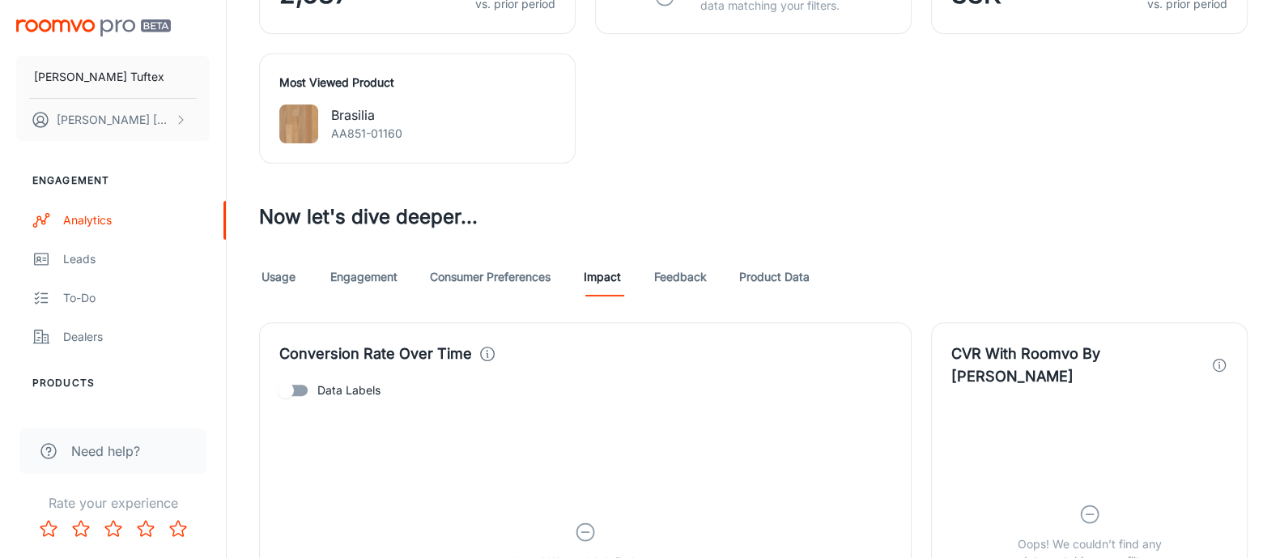
scroll to position [911, 0]
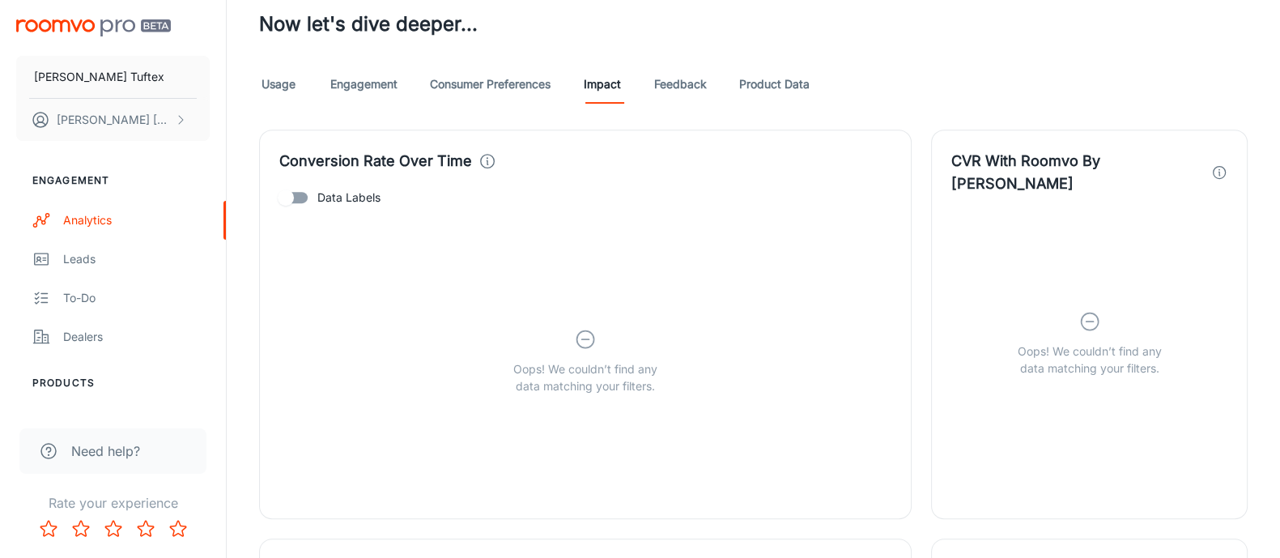
click at [278, 76] on link "Usage" at bounding box center [278, 84] width 39 height 39
